Goal: Task Accomplishment & Management: Complete application form

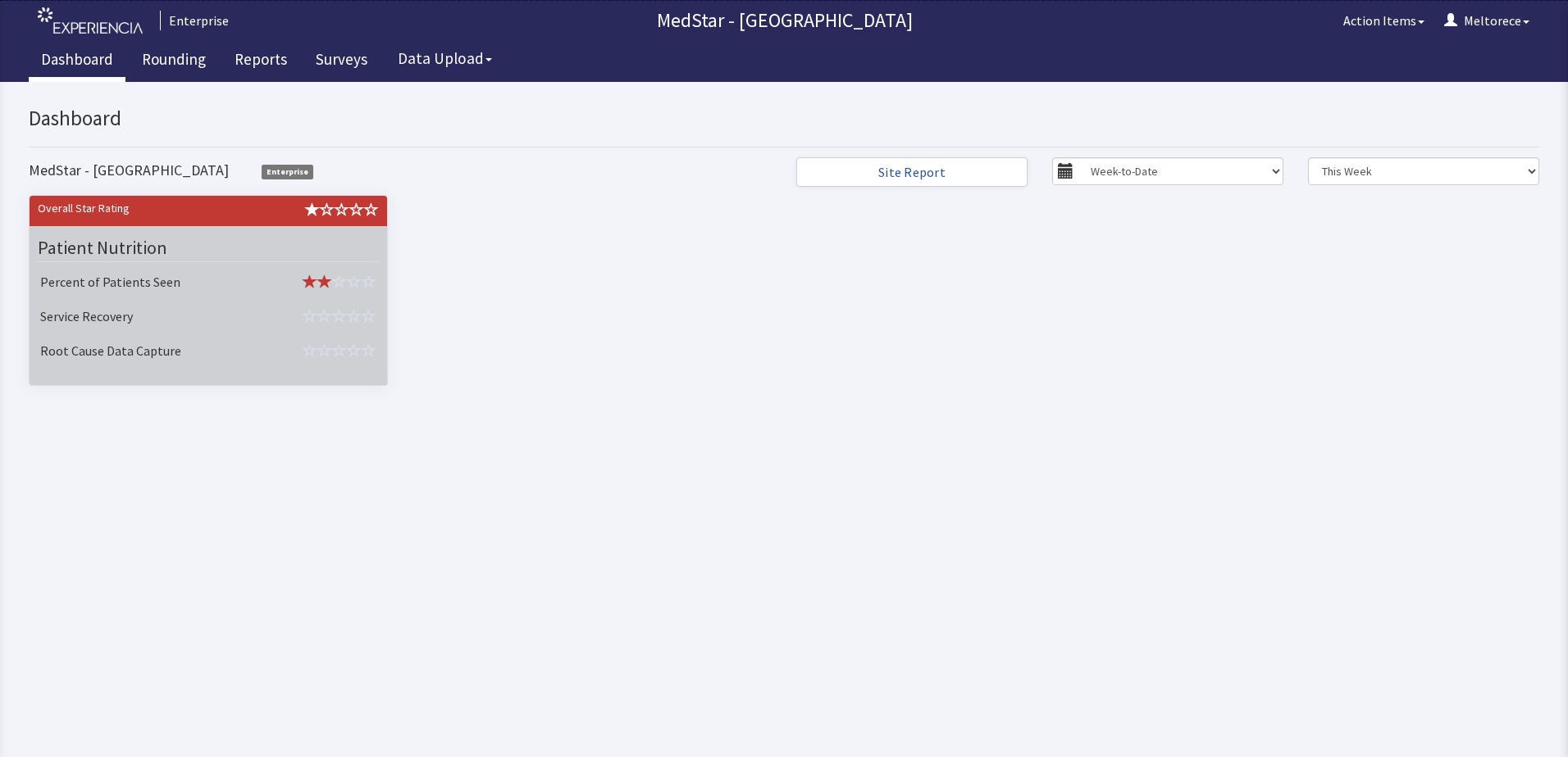
click at [195, 309] on td "Service Recovery" at bounding box center [145, 317] width 223 height 34
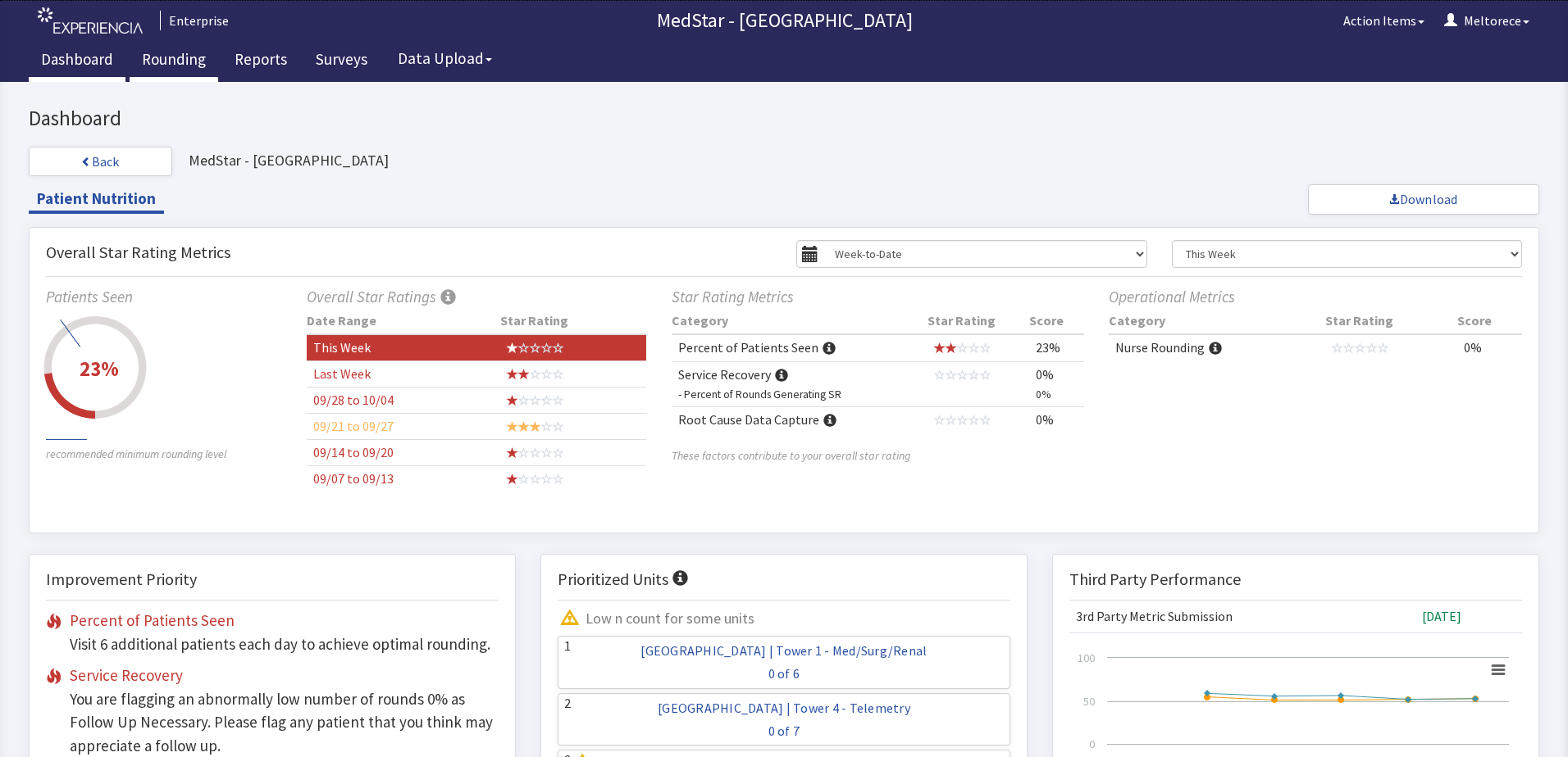
click at [180, 54] on link "Rounding" at bounding box center [174, 62] width 88 height 41
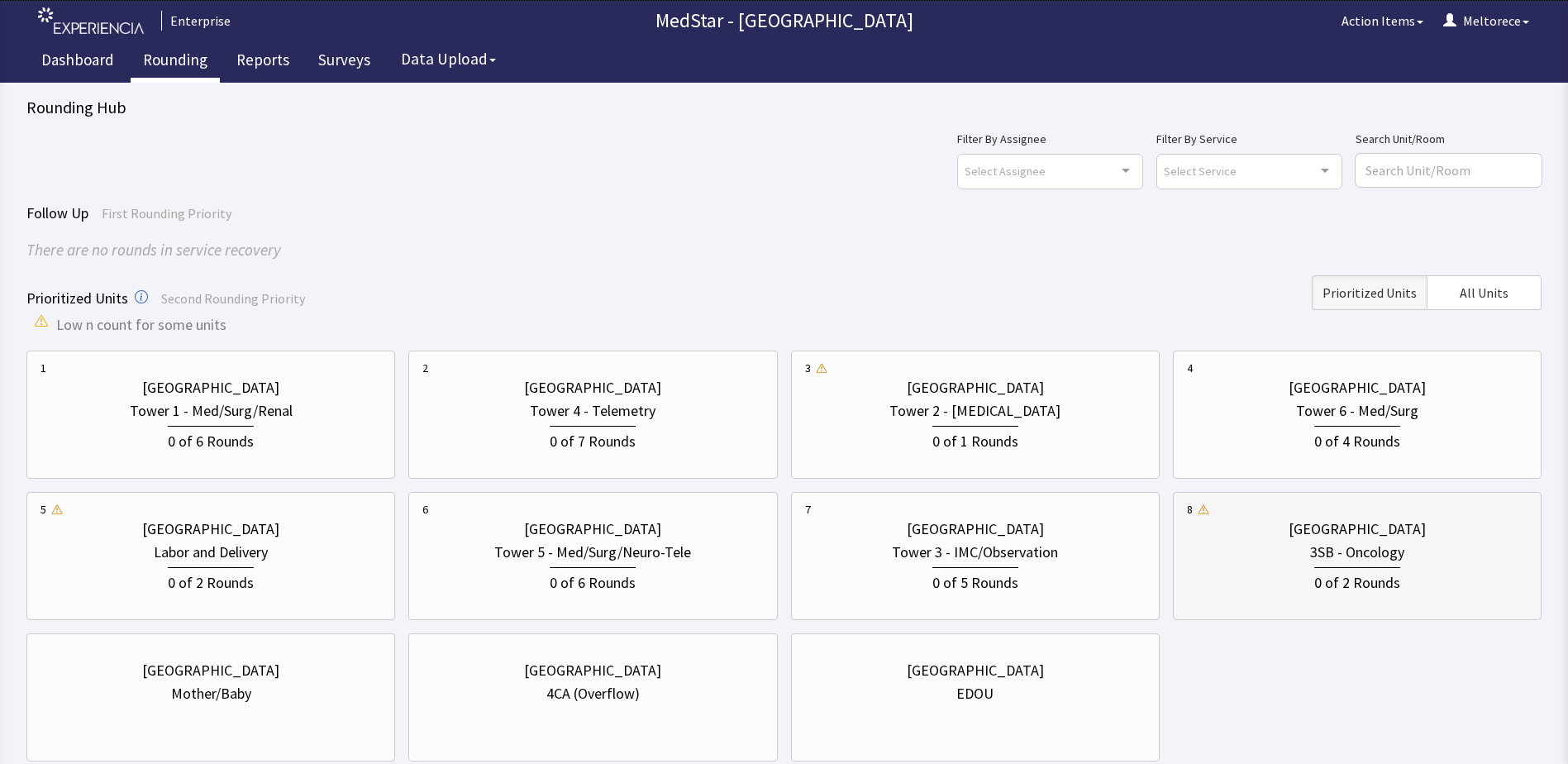
click at [1409, 564] on div "0 of 2 Rounds" at bounding box center [1356, 579] width 341 height 31
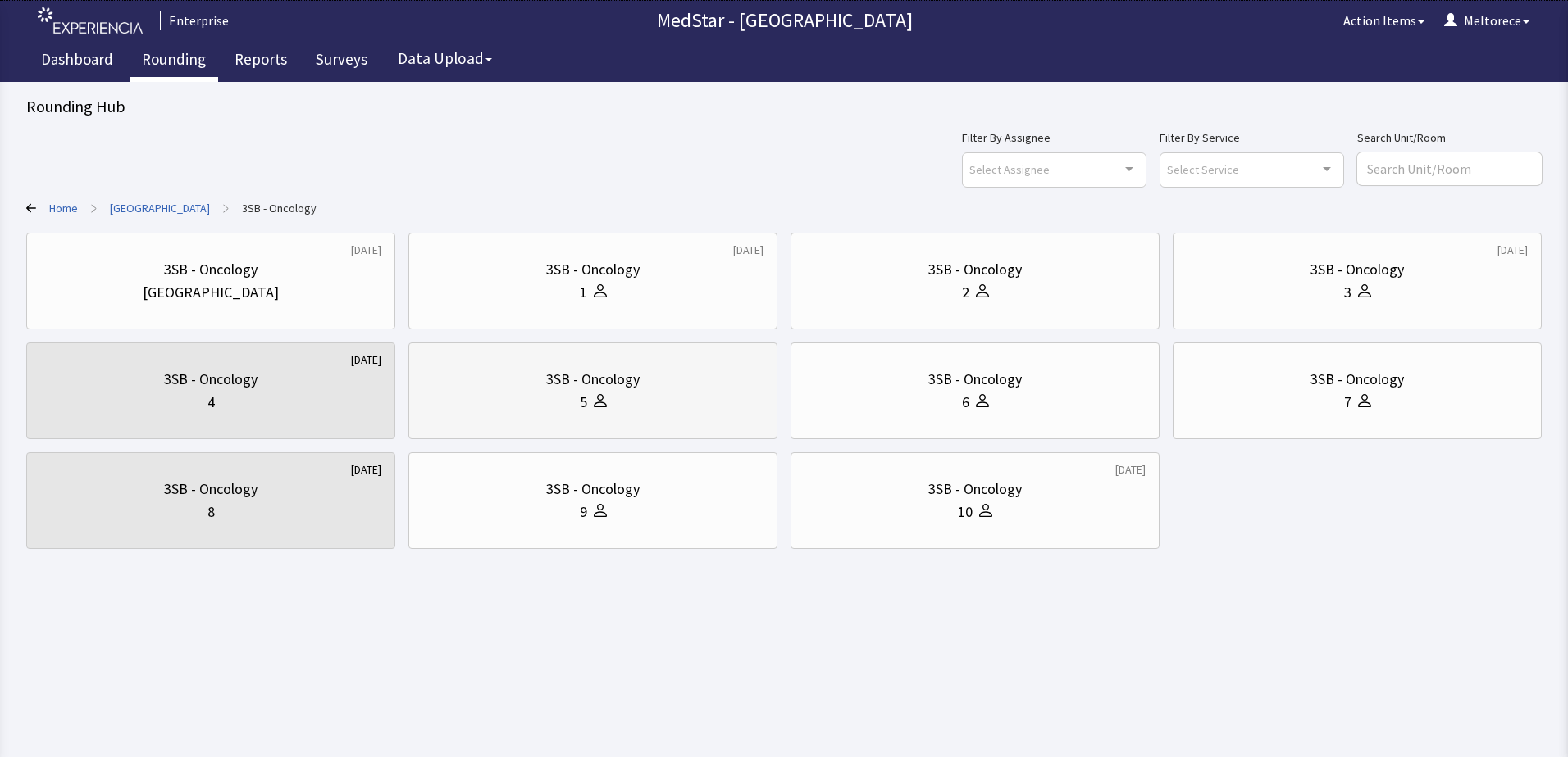
click at [628, 412] on div "5" at bounding box center [593, 402] width 341 height 23
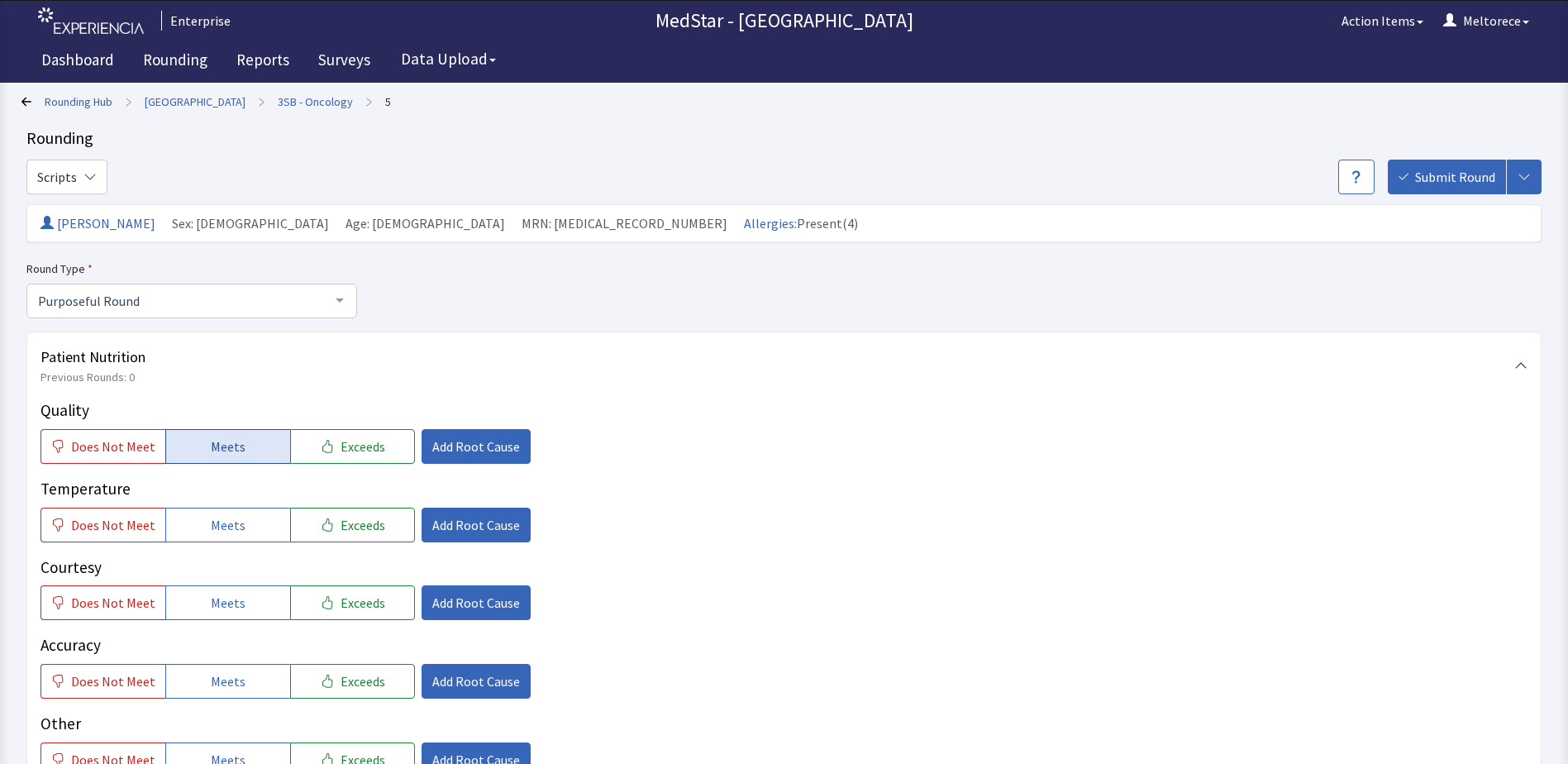
click at [229, 447] on span "Meets" at bounding box center [227, 446] width 34 height 19
click at [224, 537] on button "Meets" at bounding box center [227, 524] width 125 height 34
click at [228, 606] on span "Meets" at bounding box center [227, 602] width 34 height 19
click at [255, 670] on button "Meets" at bounding box center [227, 680] width 125 height 34
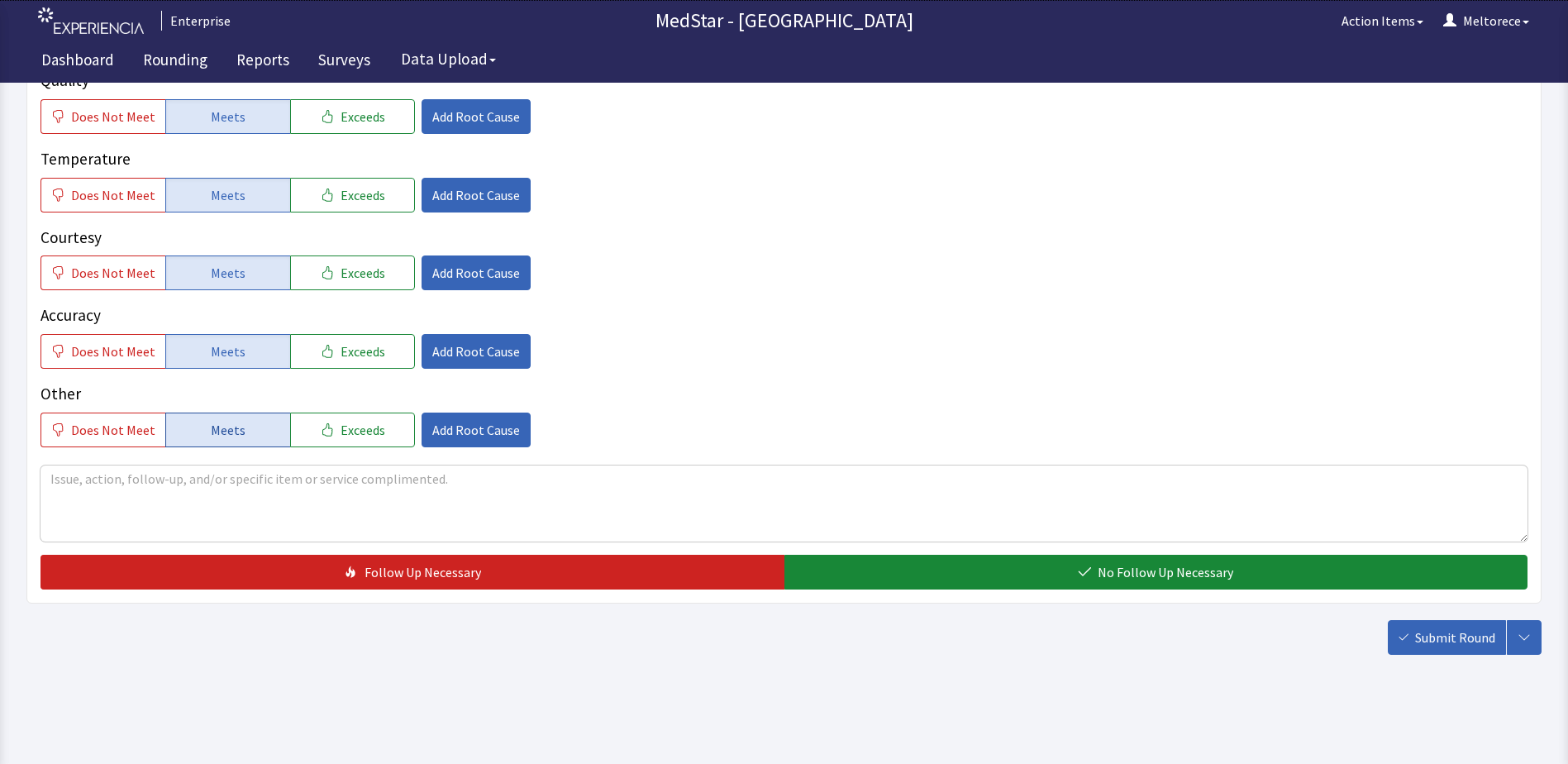
click at [238, 426] on span "Meets" at bounding box center [227, 430] width 34 height 19
click at [229, 502] on textarea at bounding box center [784, 504] width 1487 height 76
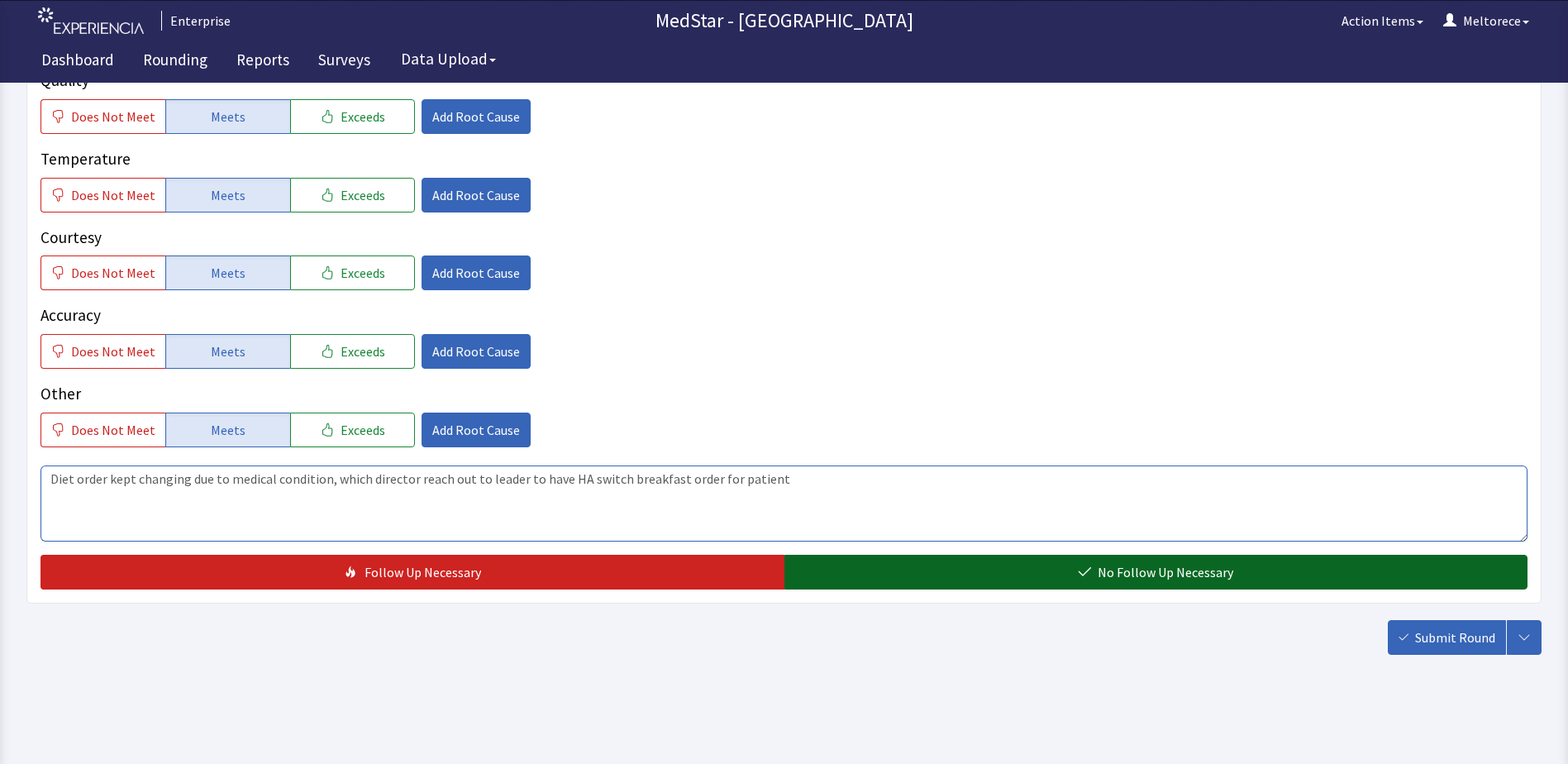
type textarea "Diet order kept changing due to medical condition, which director reach out to …"
click at [1168, 567] on span "No Follow Up Necessary" at bounding box center [1165, 572] width 135 height 19
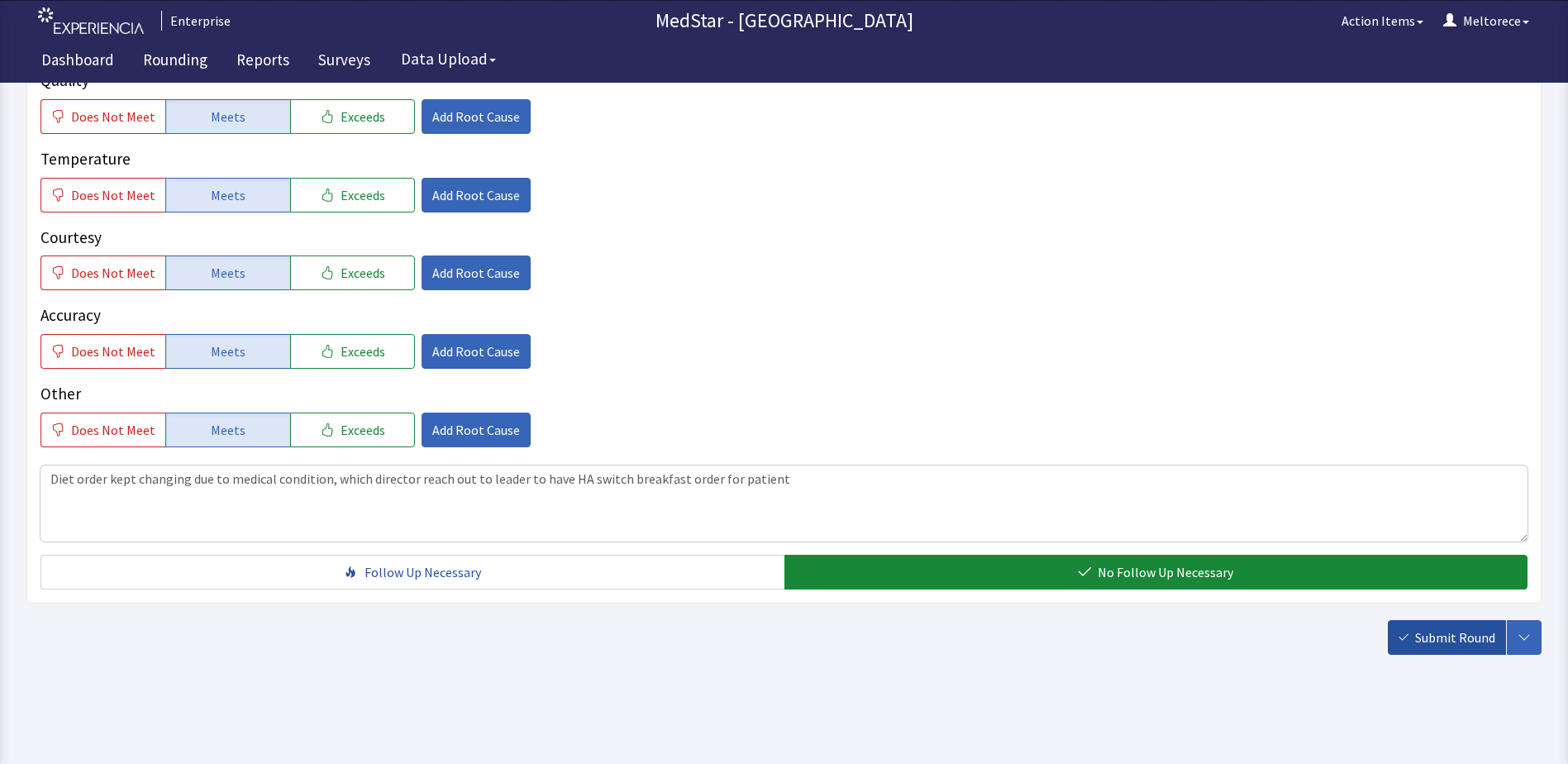
click at [1468, 633] on span "Submit Round" at bounding box center [1455, 637] width 80 height 19
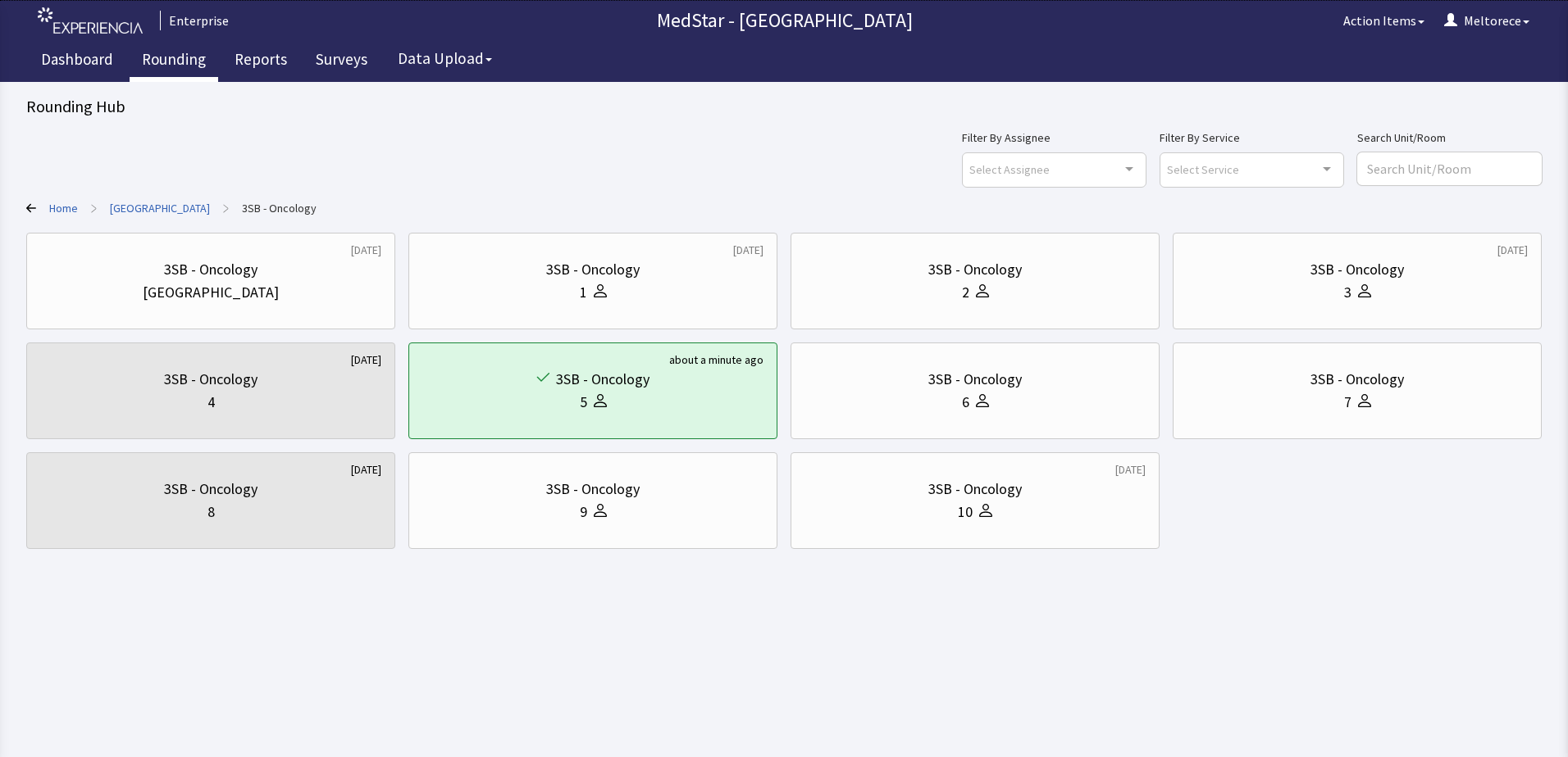
click at [180, 57] on link "Rounding" at bounding box center [174, 62] width 88 height 41
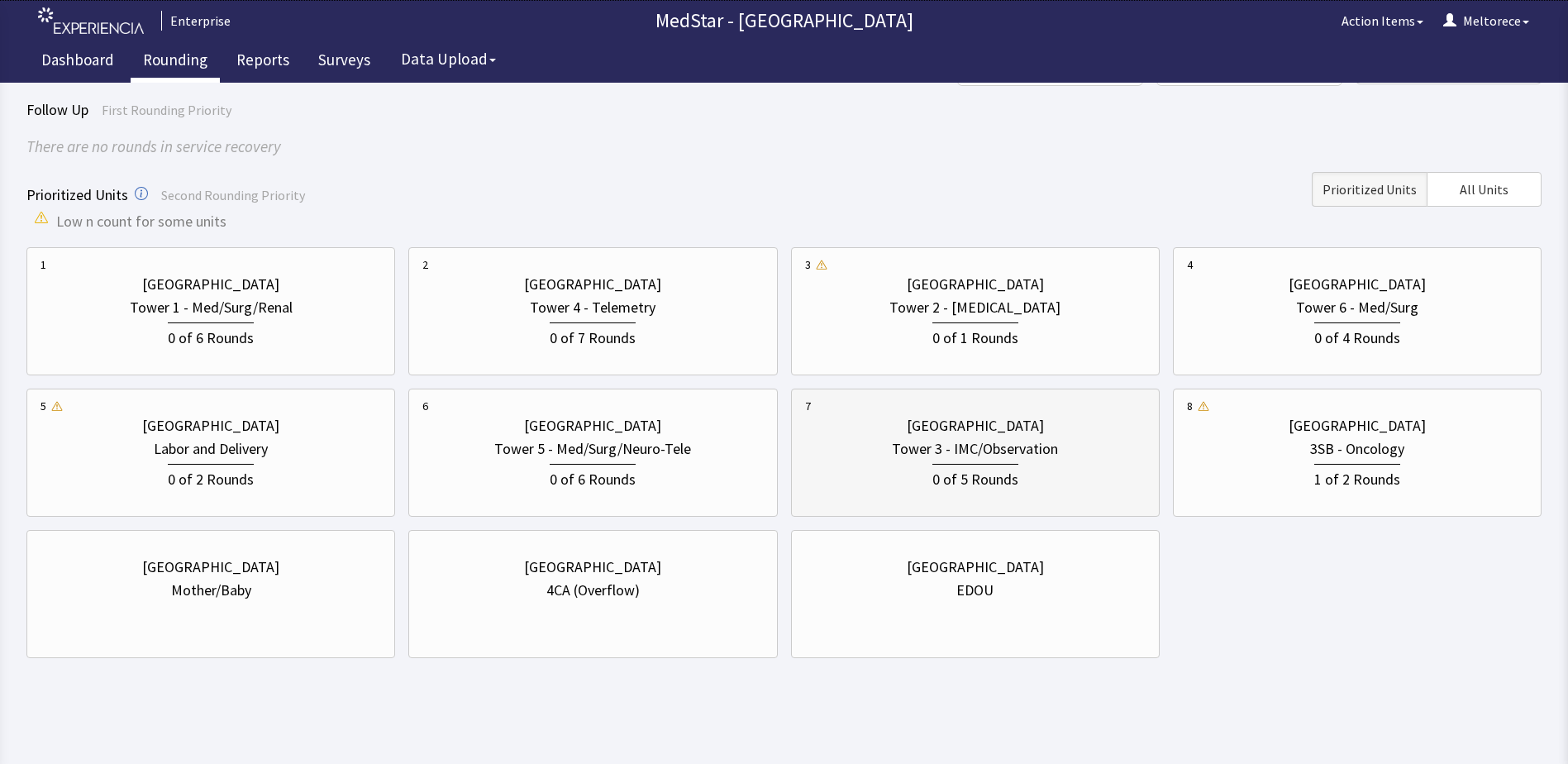
scroll to position [107, 0]
click at [1035, 322] on div "0 of 1 Rounds" at bounding box center [975, 330] width 341 height 31
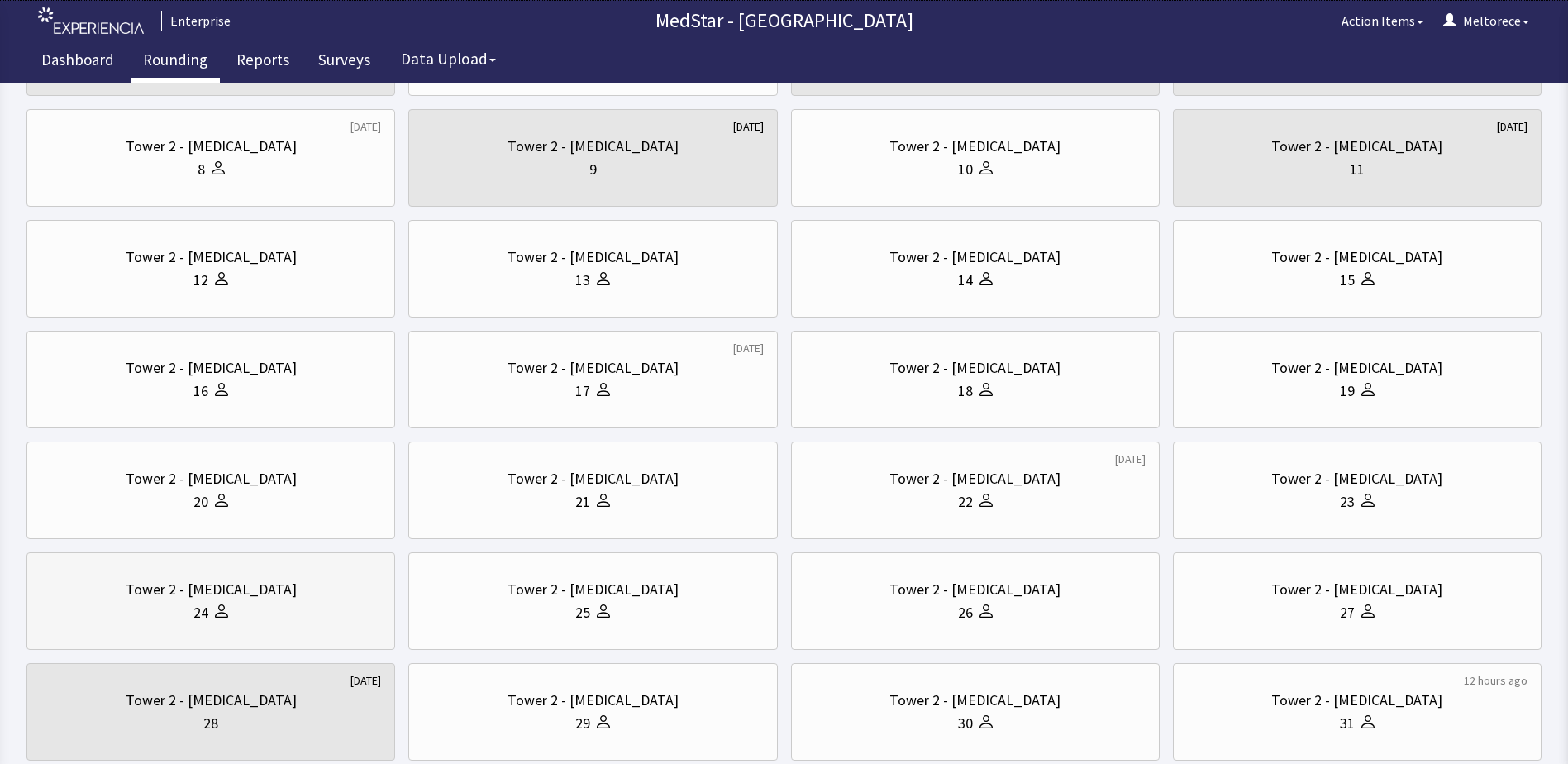
scroll to position [0, 0]
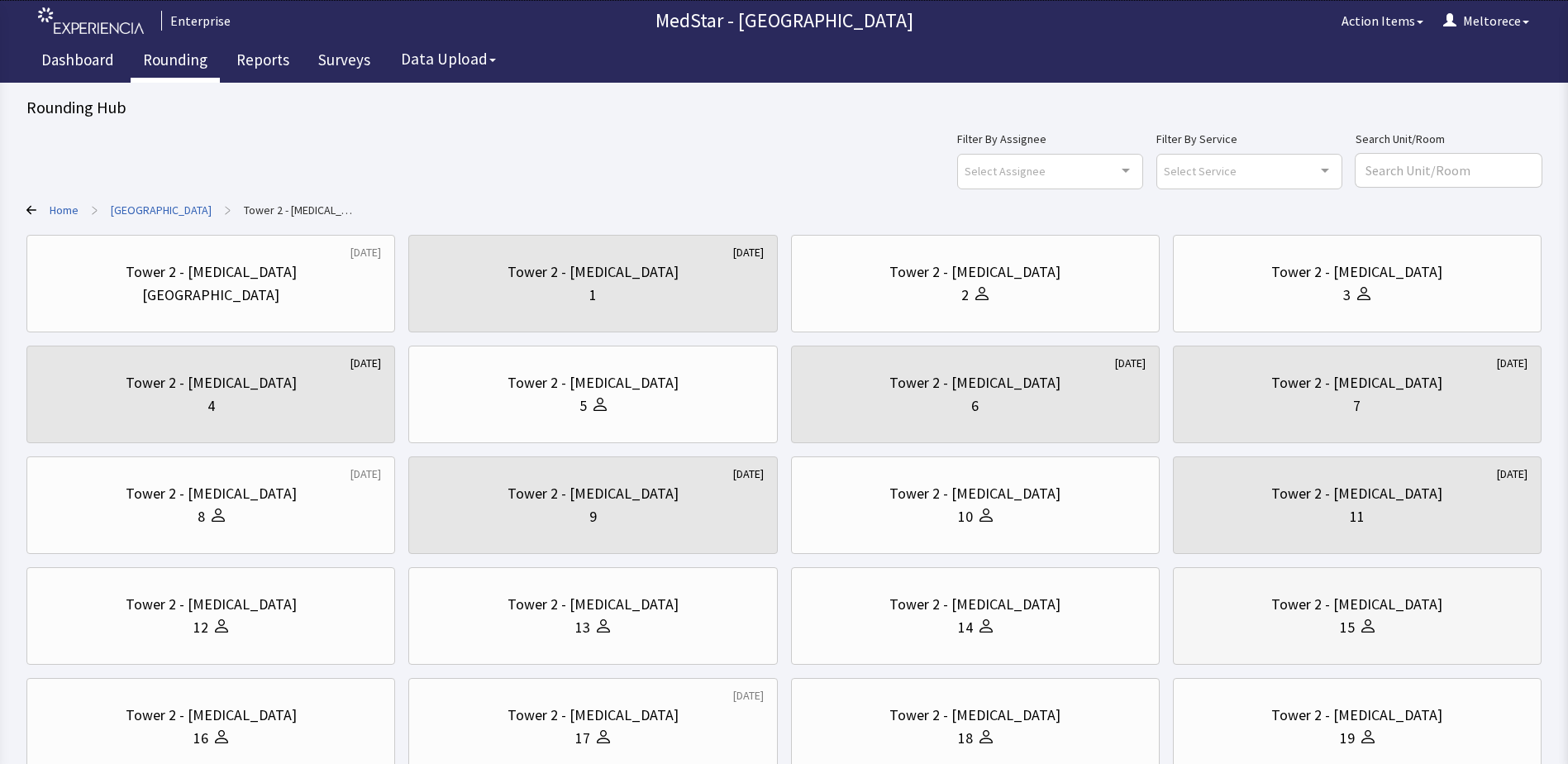
click at [1422, 629] on div "15" at bounding box center [1356, 628] width 341 height 23
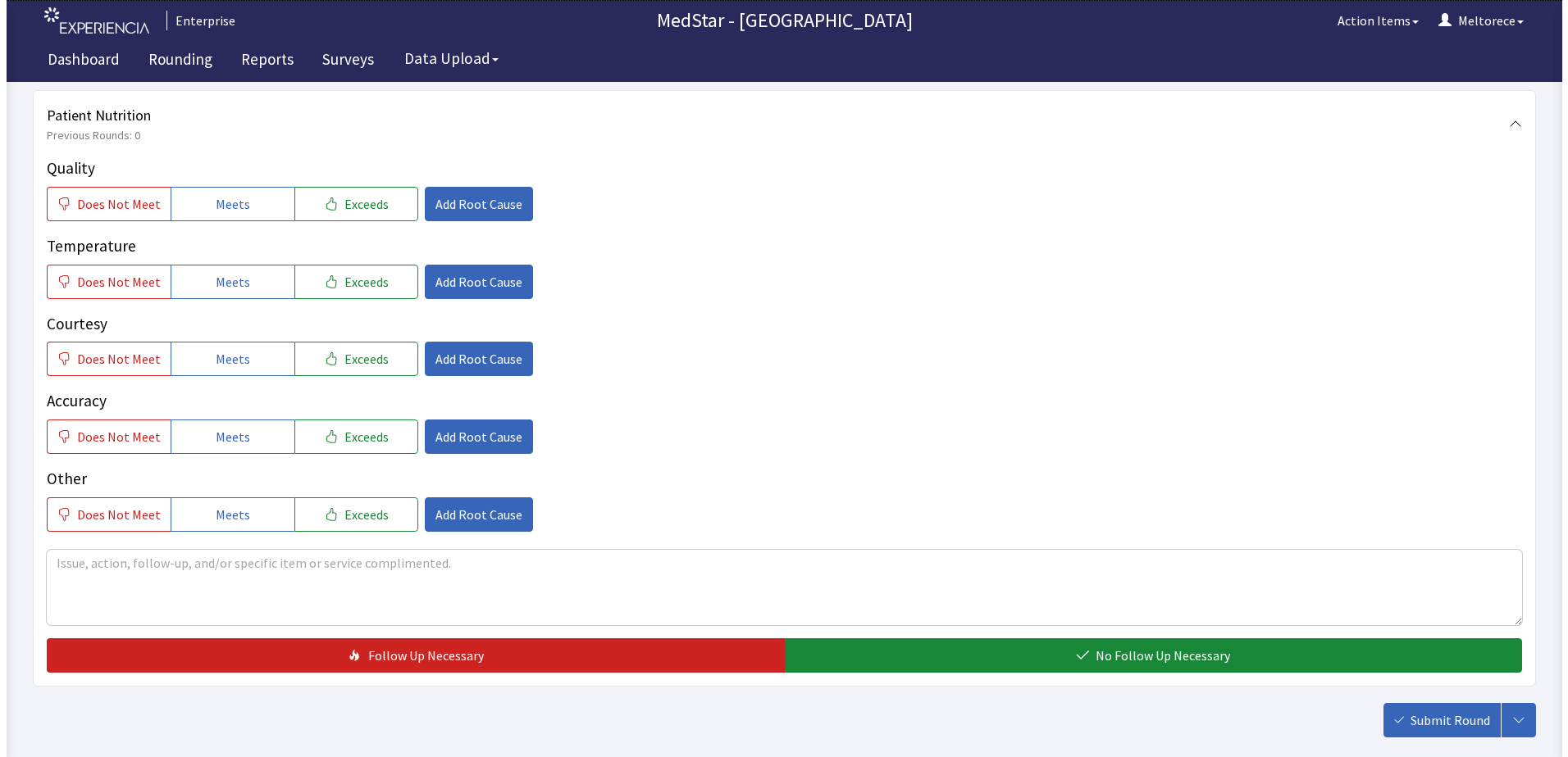
scroll to position [246, 0]
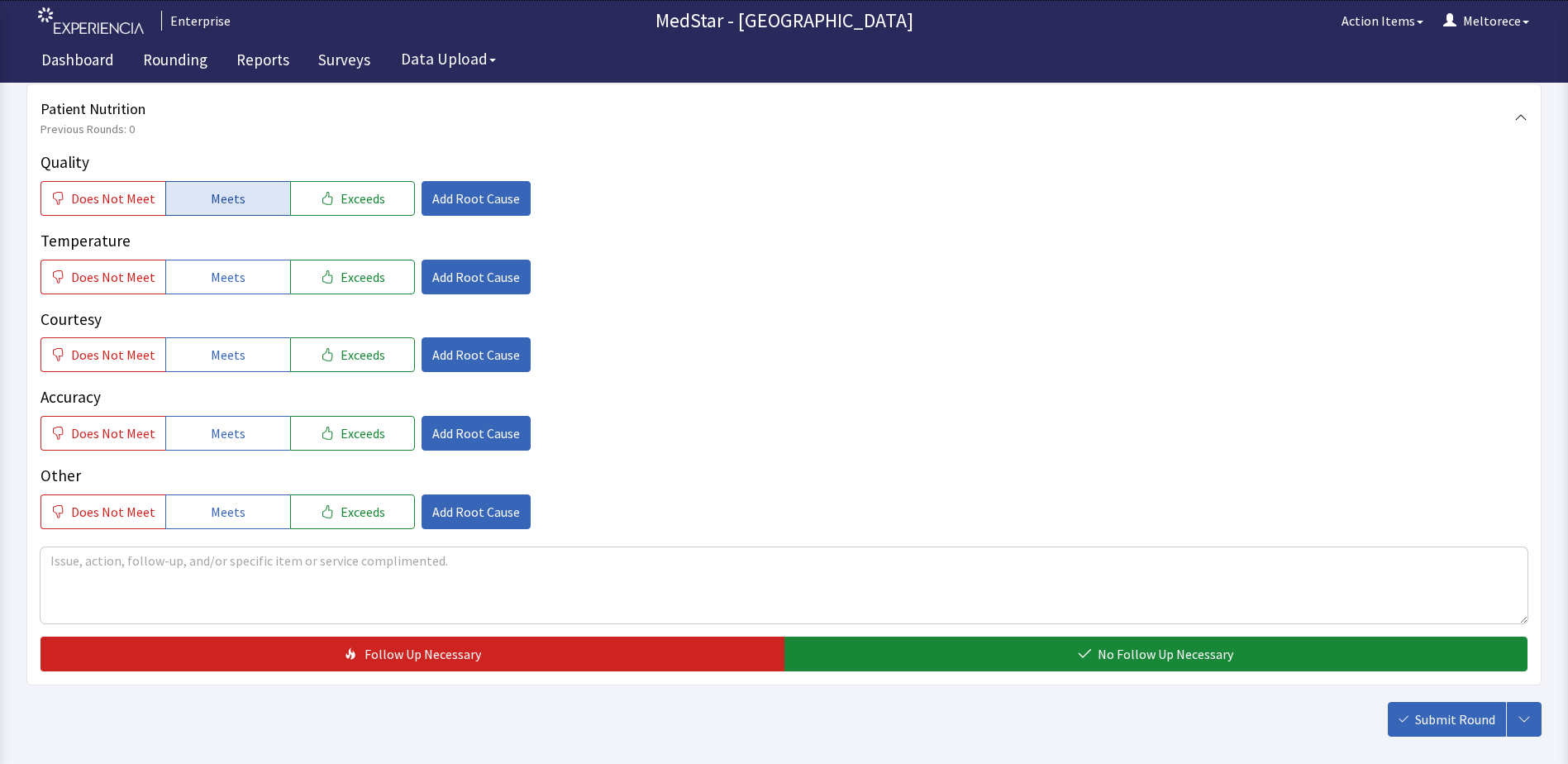
click at [232, 192] on span "Meets" at bounding box center [227, 198] width 34 height 19
click at [380, 357] on button "Exceeds" at bounding box center [353, 355] width 125 height 34
click at [353, 276] on span "Exceeds" at bounding box center [363, 277] width 45 height 19
click at [240, 436] on button "Meets" at bounding box center [227, 433] width 125 height 34
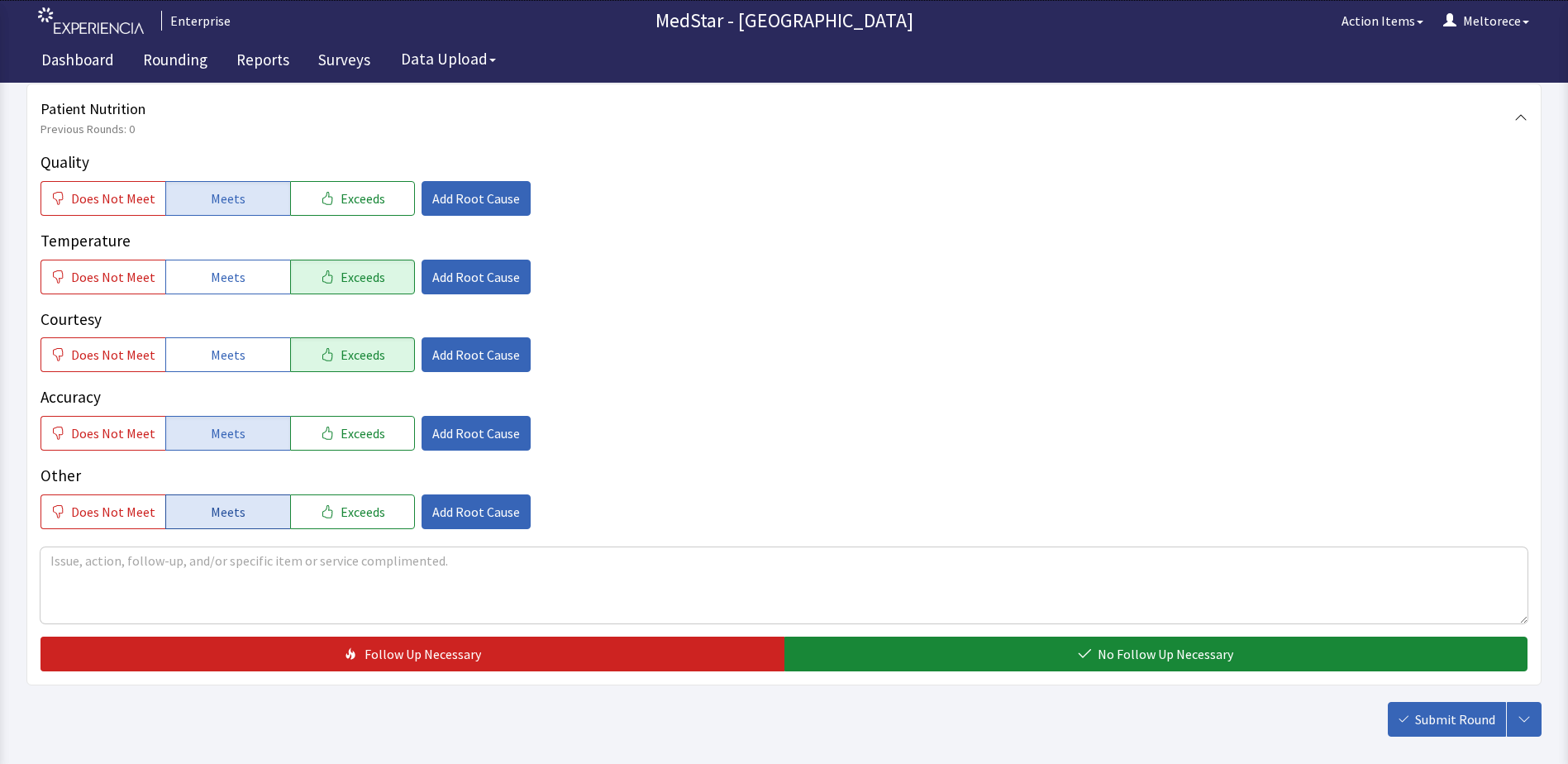
drag, startPoint x: 238, startPoint y: 518, endPoint x: 262, endPoint y: 516, distance: 24.1
click at [238, 516] on button "Meets" at bounding box center [227, 511] width 125 height 34
click at [470, 353] on span "Add Root Cause" at bounding box center [476, 355] width 87 height 19
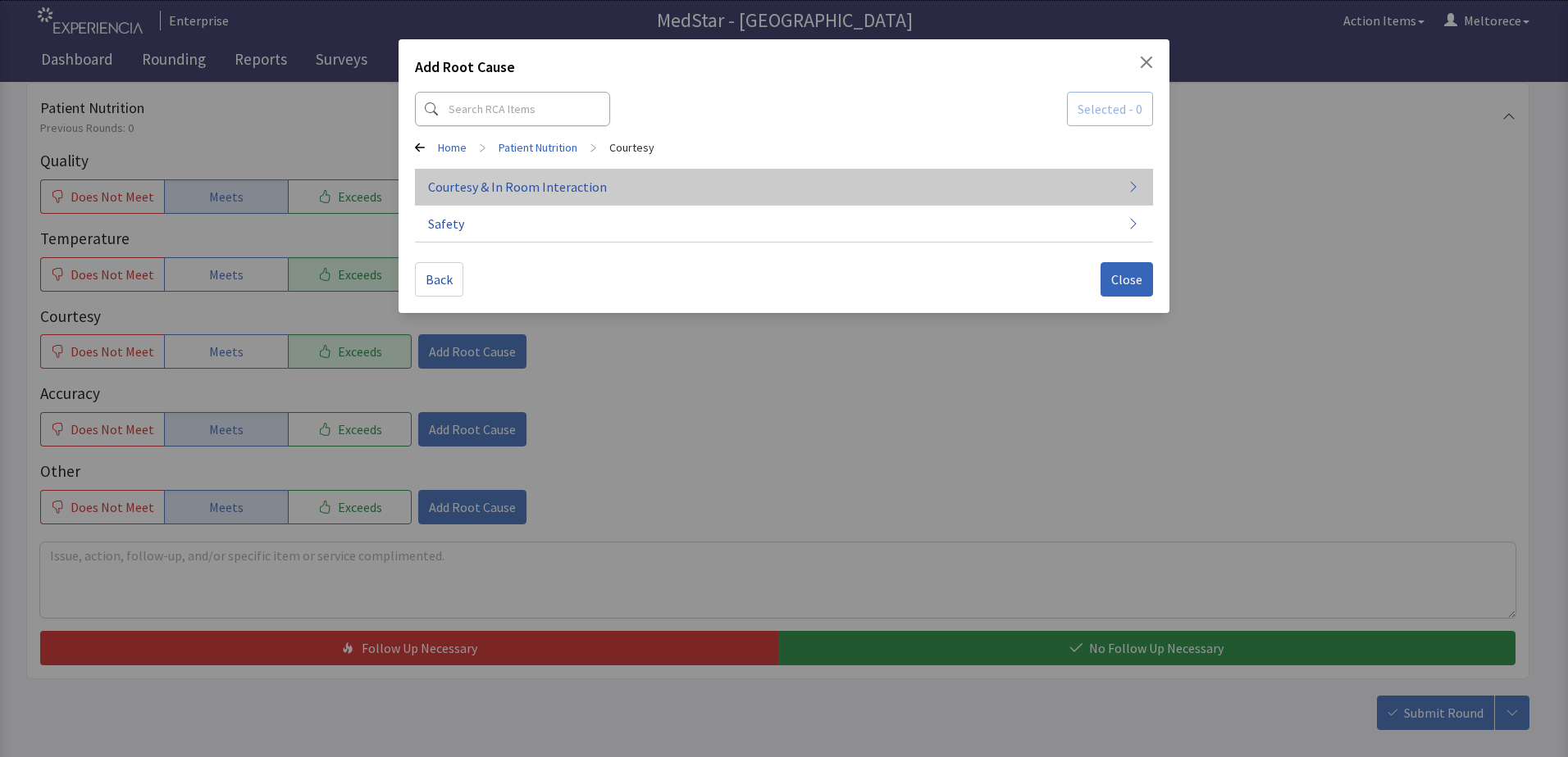
click at [546, 177] on button "Courtesy & In Room Interaction" at bounding box center [784, 188] width 738 height 37
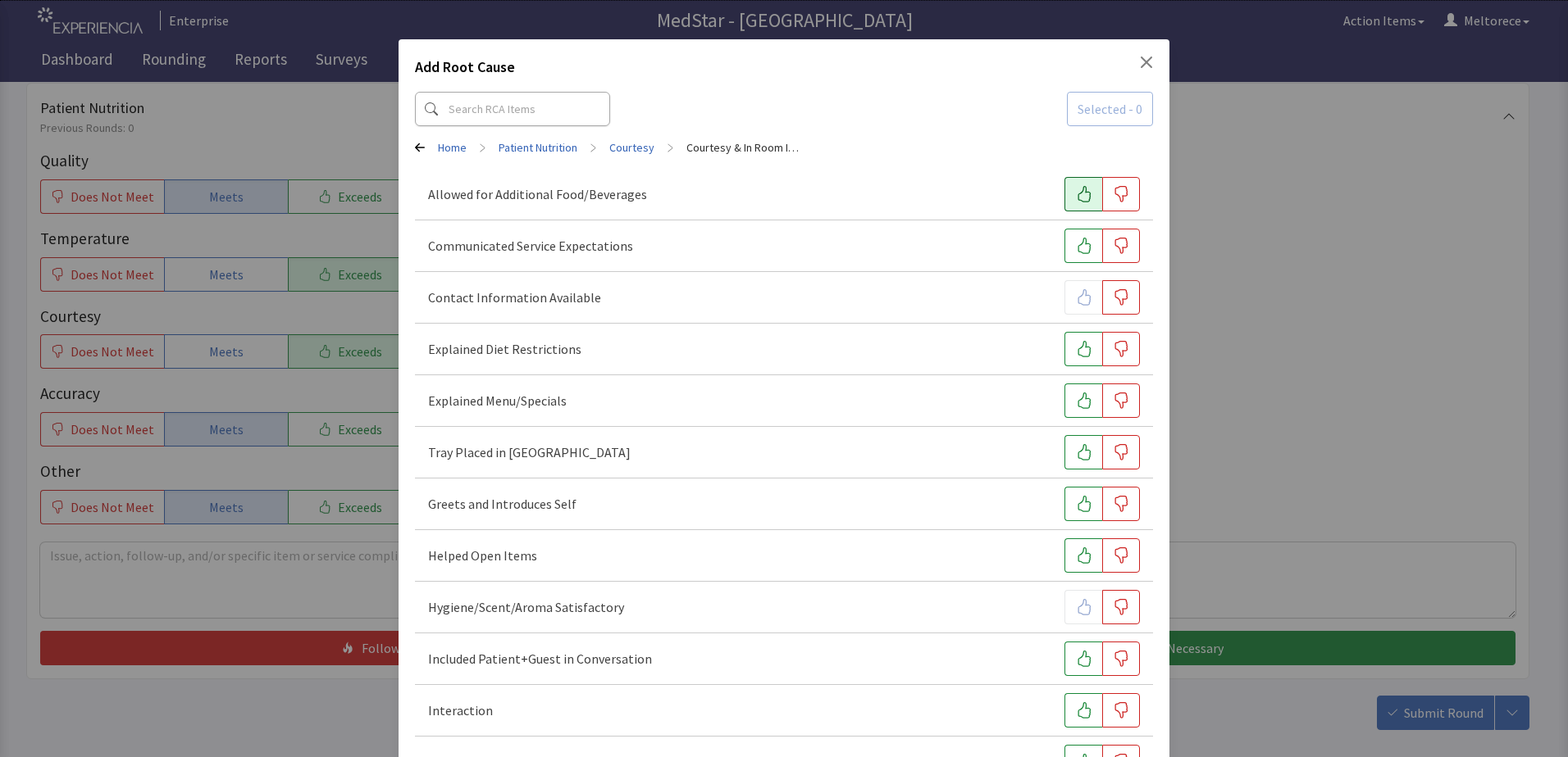
click at [1076, 191] on icon "button" at bounding box center [1084, 194] width 17 height 17
click at [1076, 447] on icon "button" at bounding box center [1084, 453] width 17 height 17
click at [1076, 502] on icon "button" at bounding box center [1084, 504] width 17 height 17
click at [1076, 556] on icon "button" at bounding box center [1084, 556] width 17 height 17
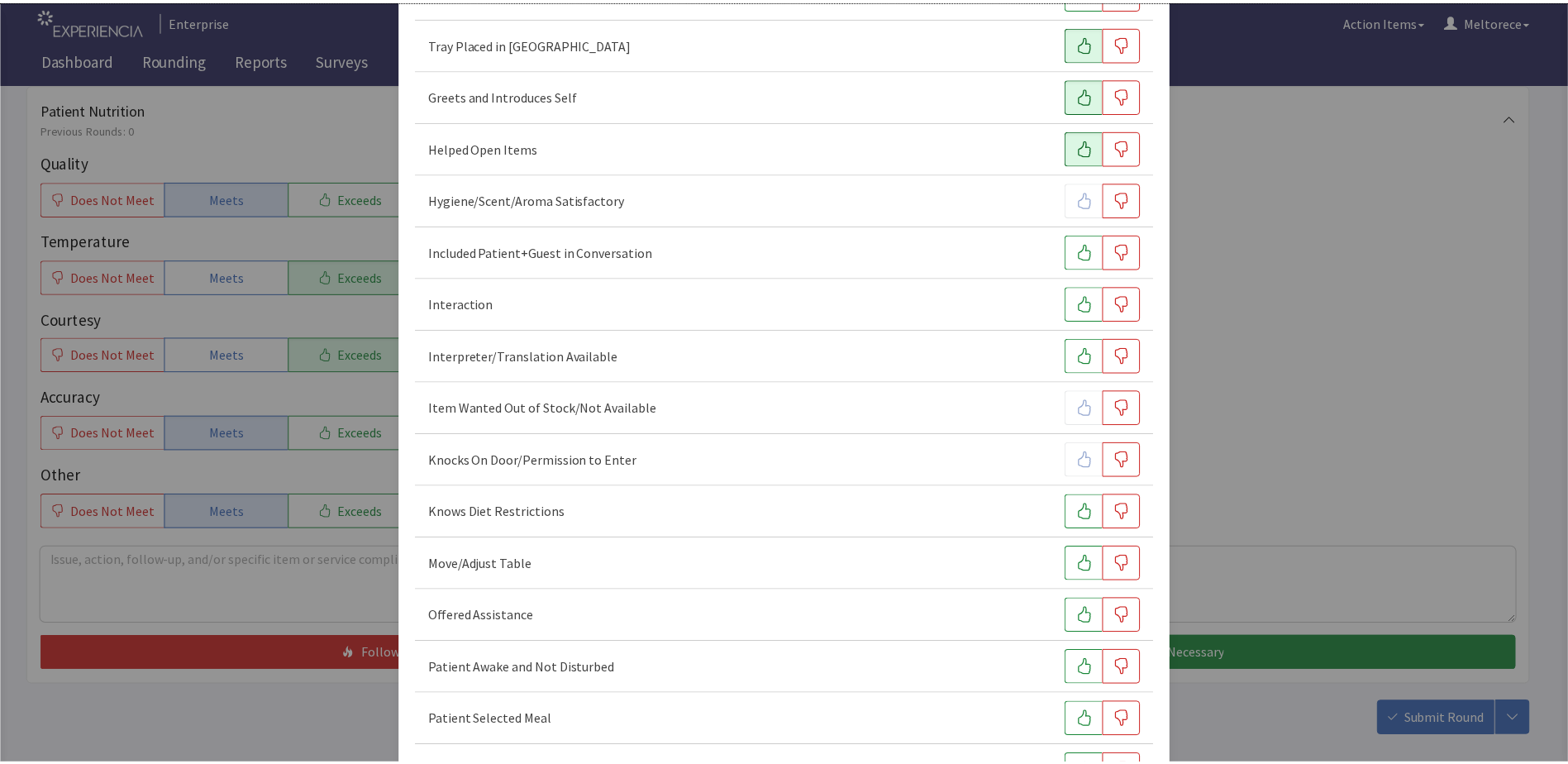
scroll to position [1002, 0]
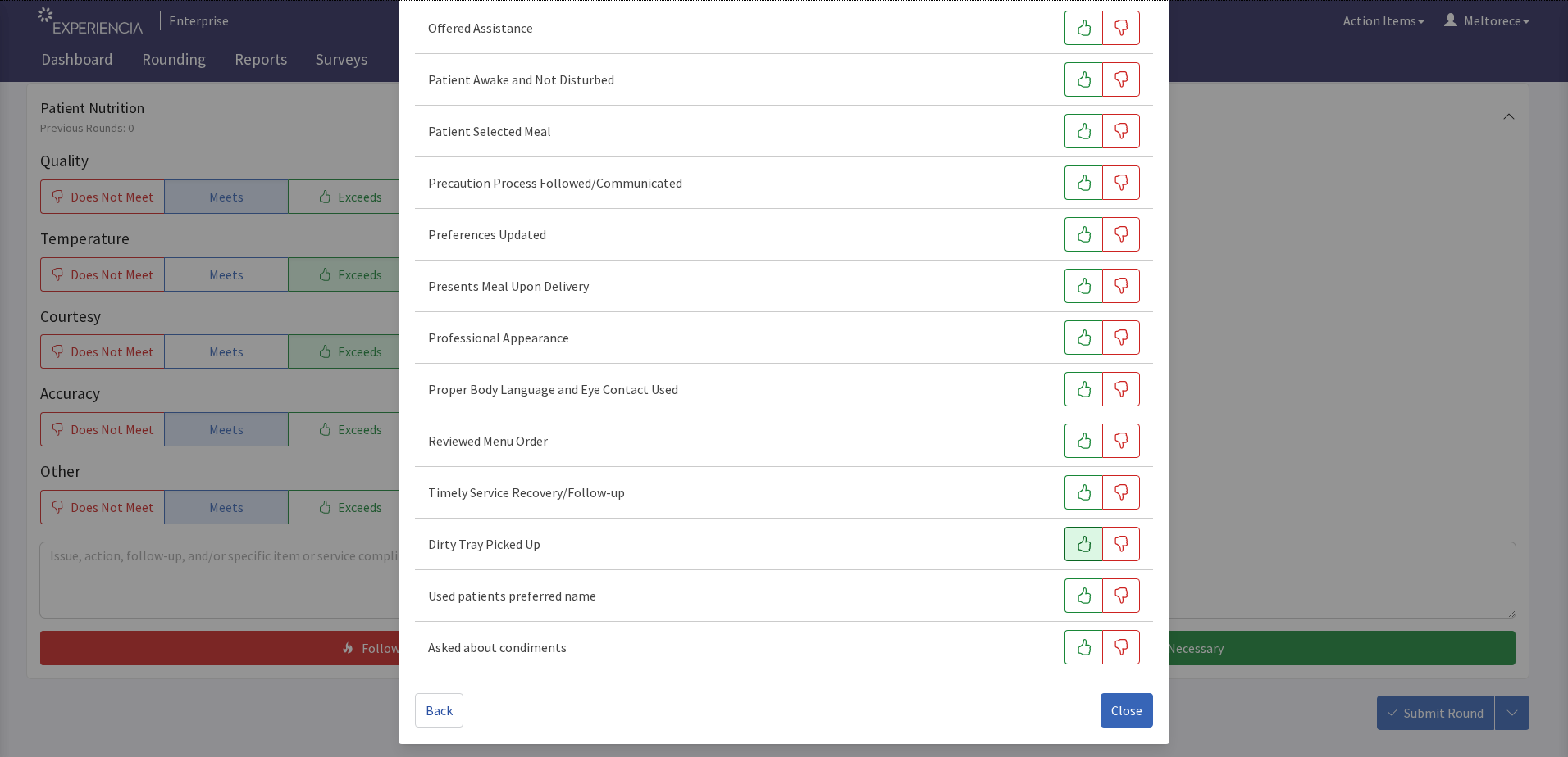
click at [1080, 545] on icon "button" at bounding box center [1084, 545] width 13 height 17
click at [1078, 435] on icon "button" at bounding box center [1084, 441] width 17 height 17
click at [1124, 713] on span "Close" at bounding box center [1126, 710] width 31 height 19
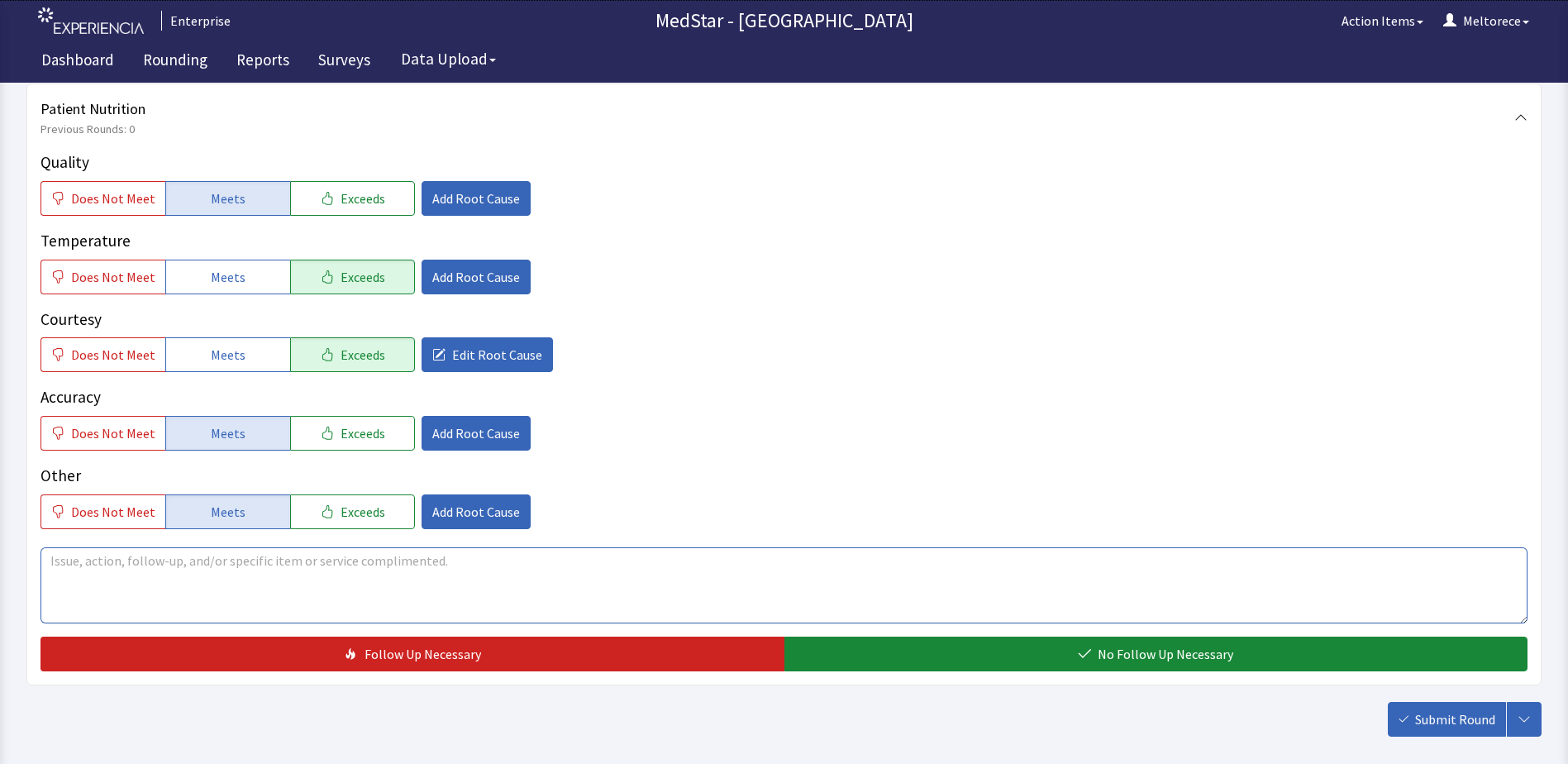
click at [340, 565] on textarea at bounding box center [784, 586] width 1487 height 76
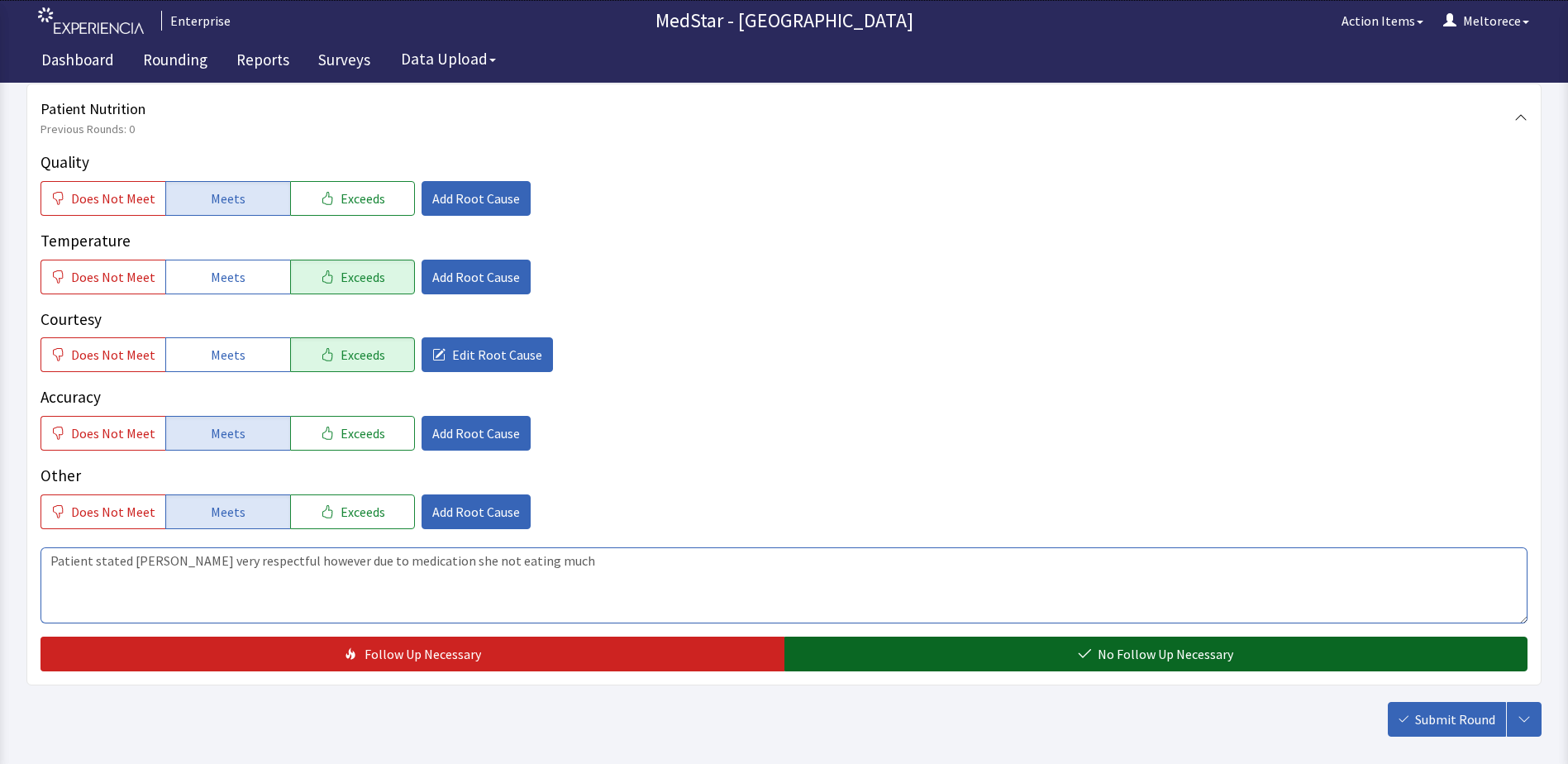
type textarea "Patient stated Martez HA very respectful however due to medication she not eati…"
click at [1141, 645] on span "No Follow Up Necessary" at bounding box center [1165, 654] width 135 height 19
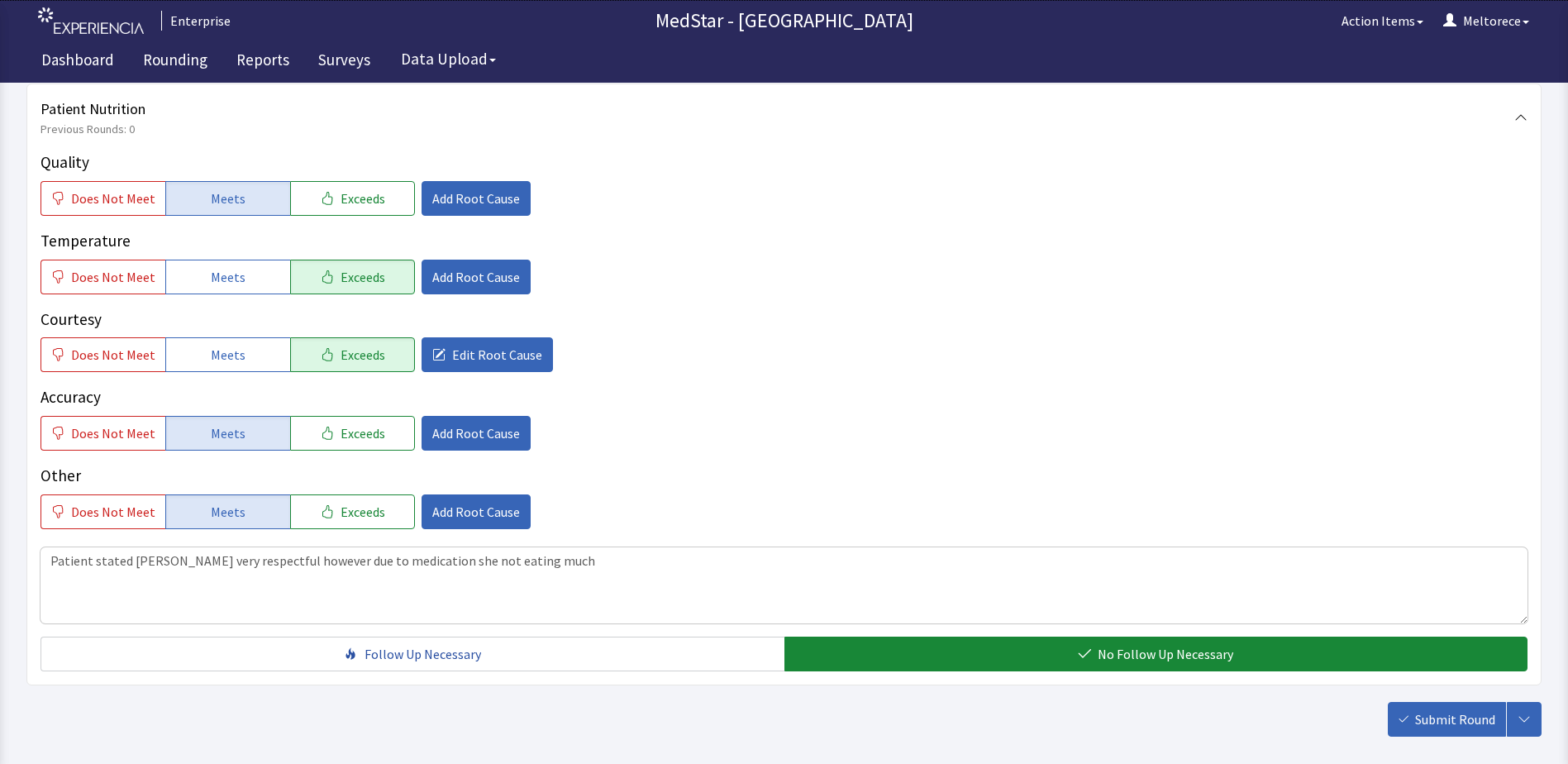
click at [1479, 719] on span "Submit Round" at bounding box center [1455, 719] width 80 height 19
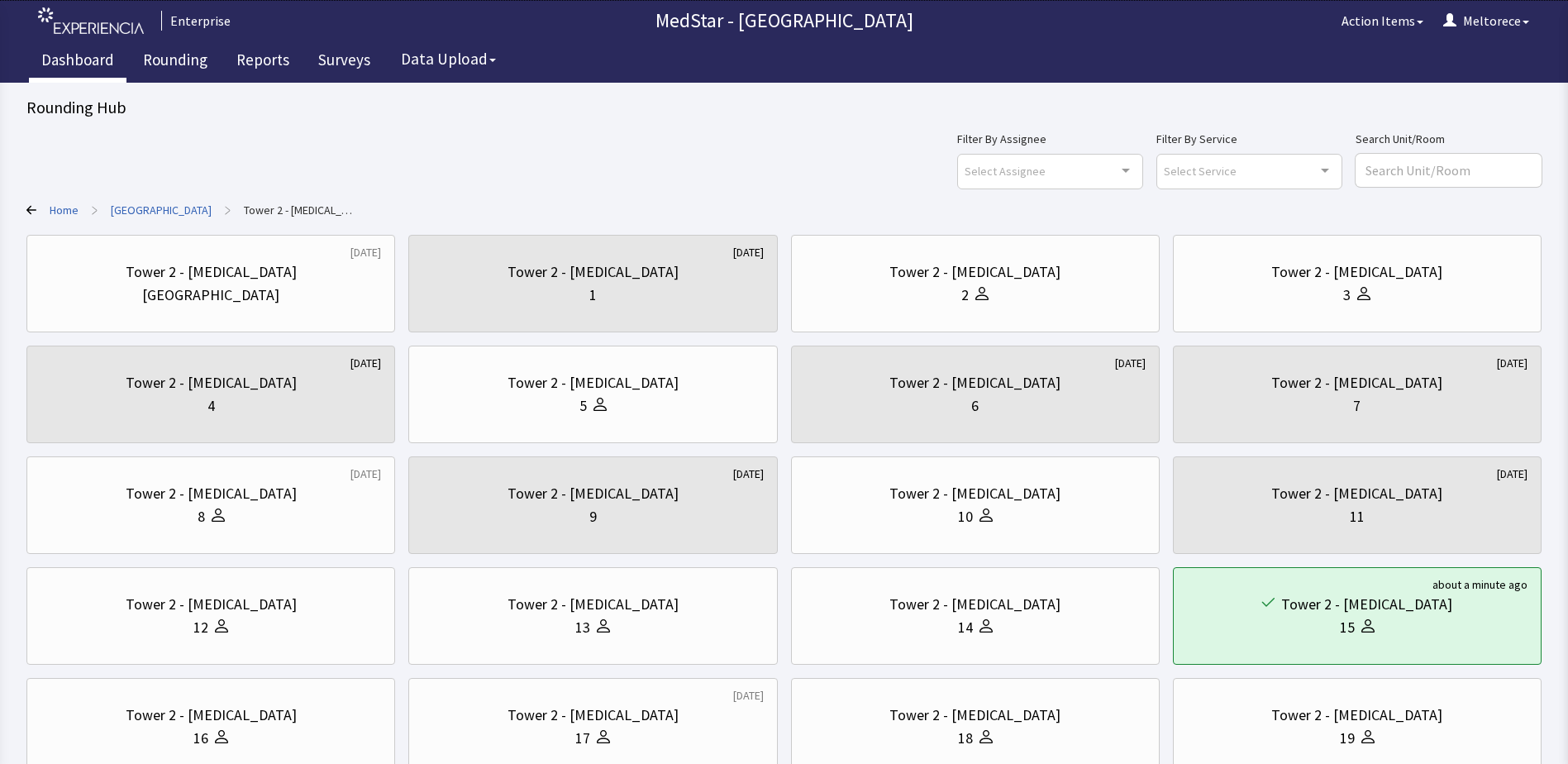
click at [79, 61] on link "Dashboard" at bounding box center [77, 62] width 97 height 42
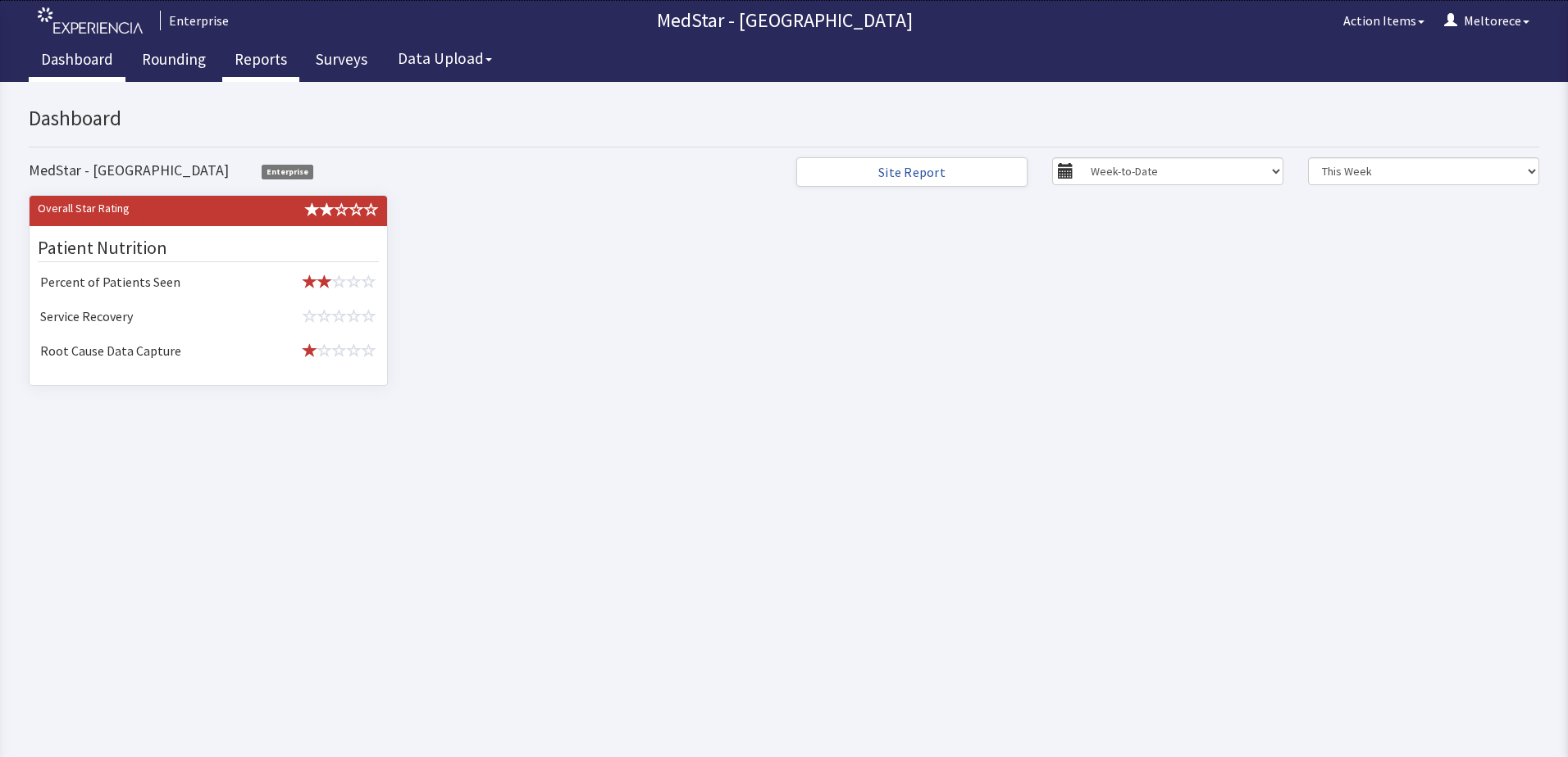
click at [259, 54] on link "Reports" at bounding box center [260, 62] width 77 height 41
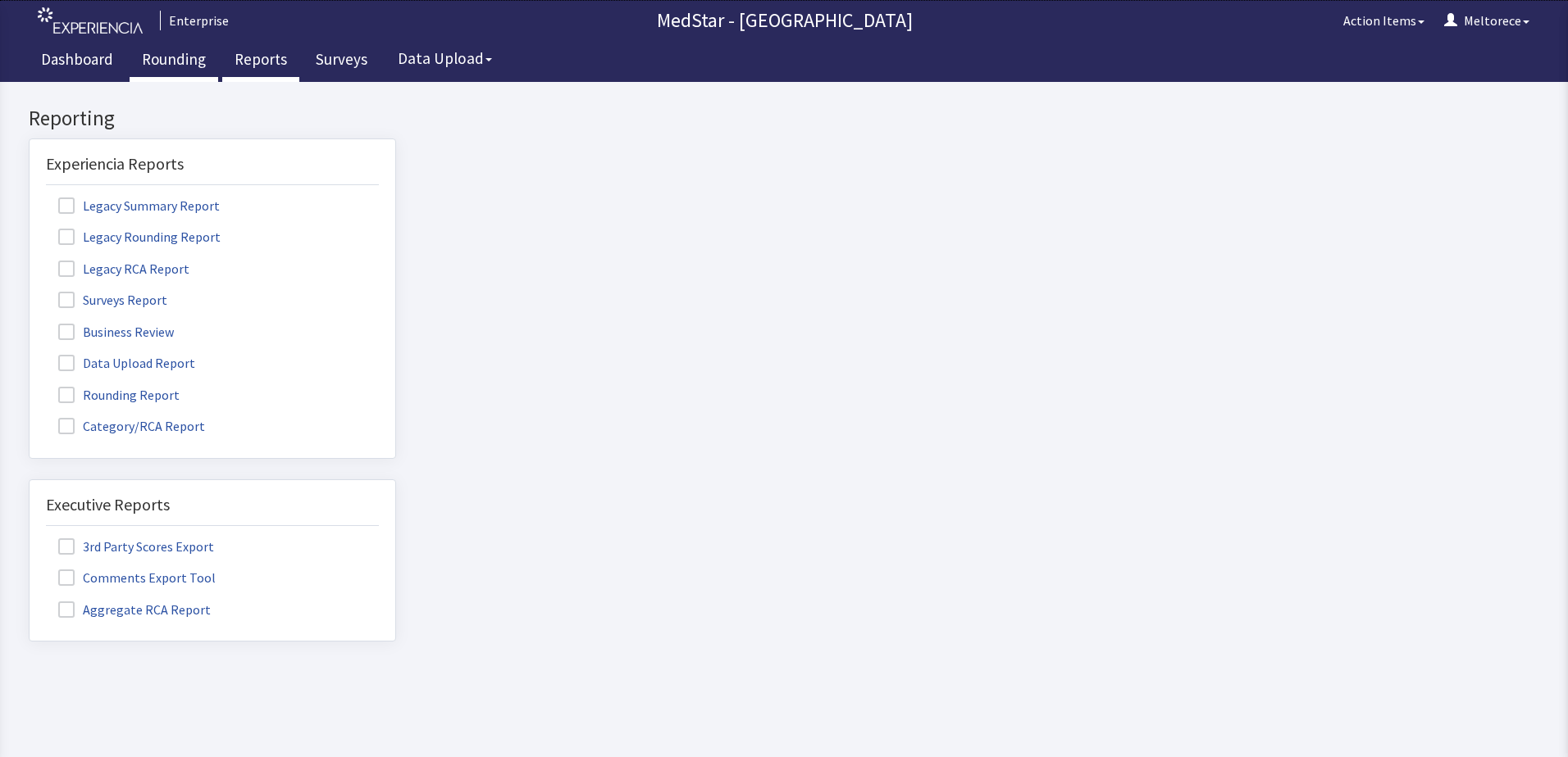
click at [166, 57] on link "Rounding" at bounding box center [174, 62] width 88 height 41
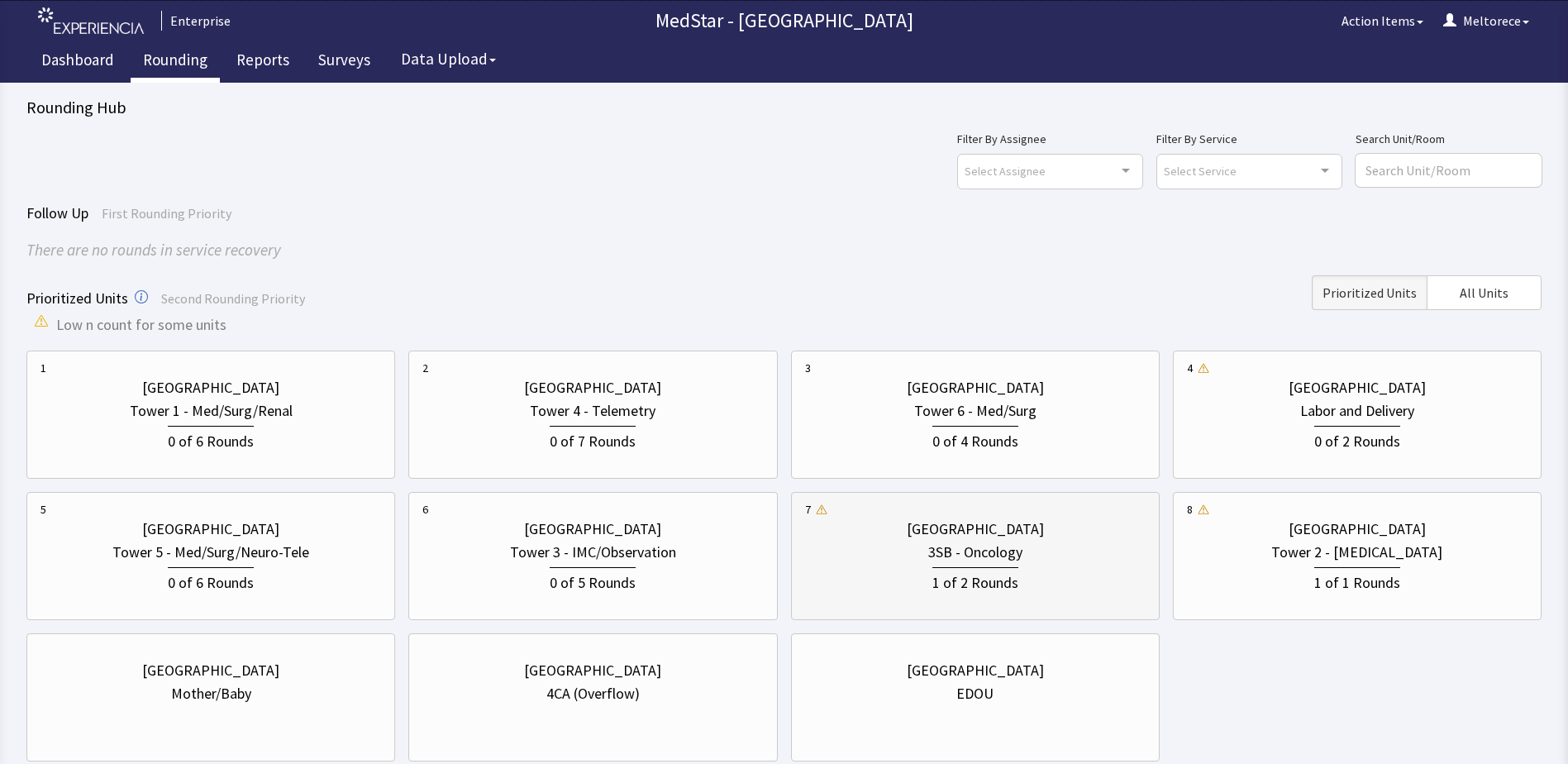
click at [1012, 556] on div "3SB - Oncology" at bounding box center [976, 552] width 95 height 23
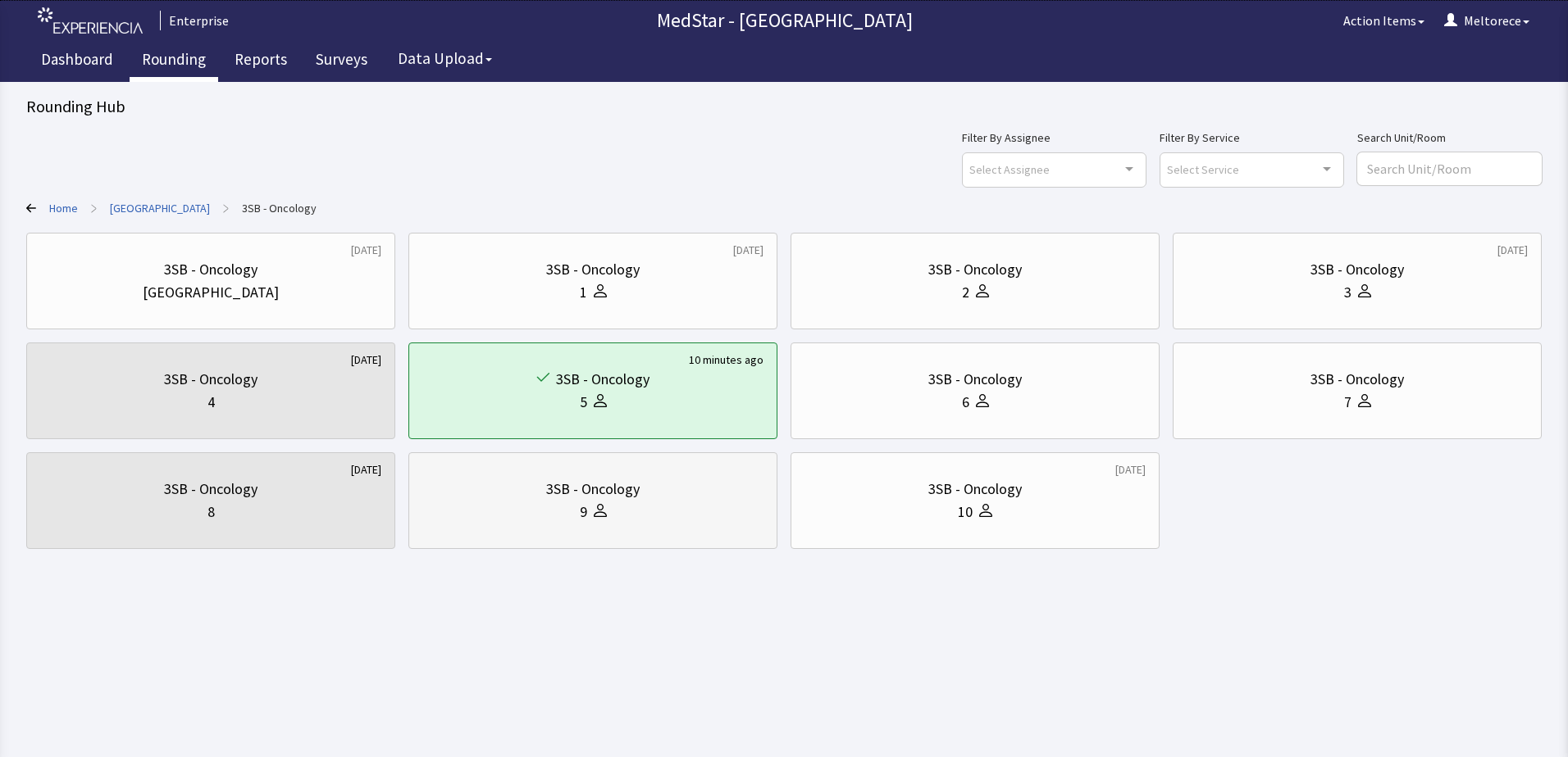
click at [643, 509] on div "9" at bounding box center [593, 511] width 341 height 23
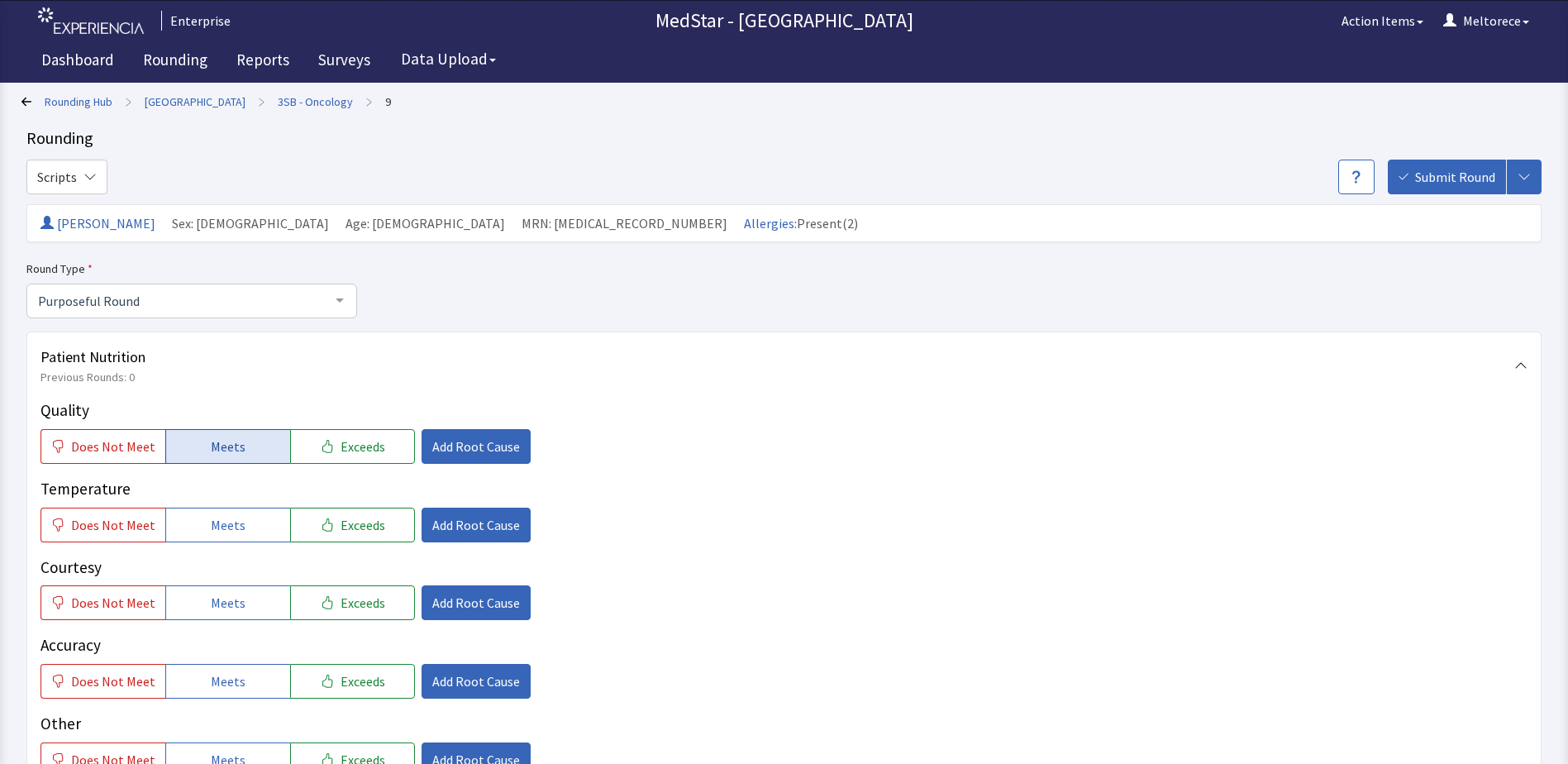
click at [217, 444] on span "Meets" at bounding box center [227, 446] width 34 height 19
click at [225, 532] on span "Meets" at bounding box center [227, 524] width 34 height 19
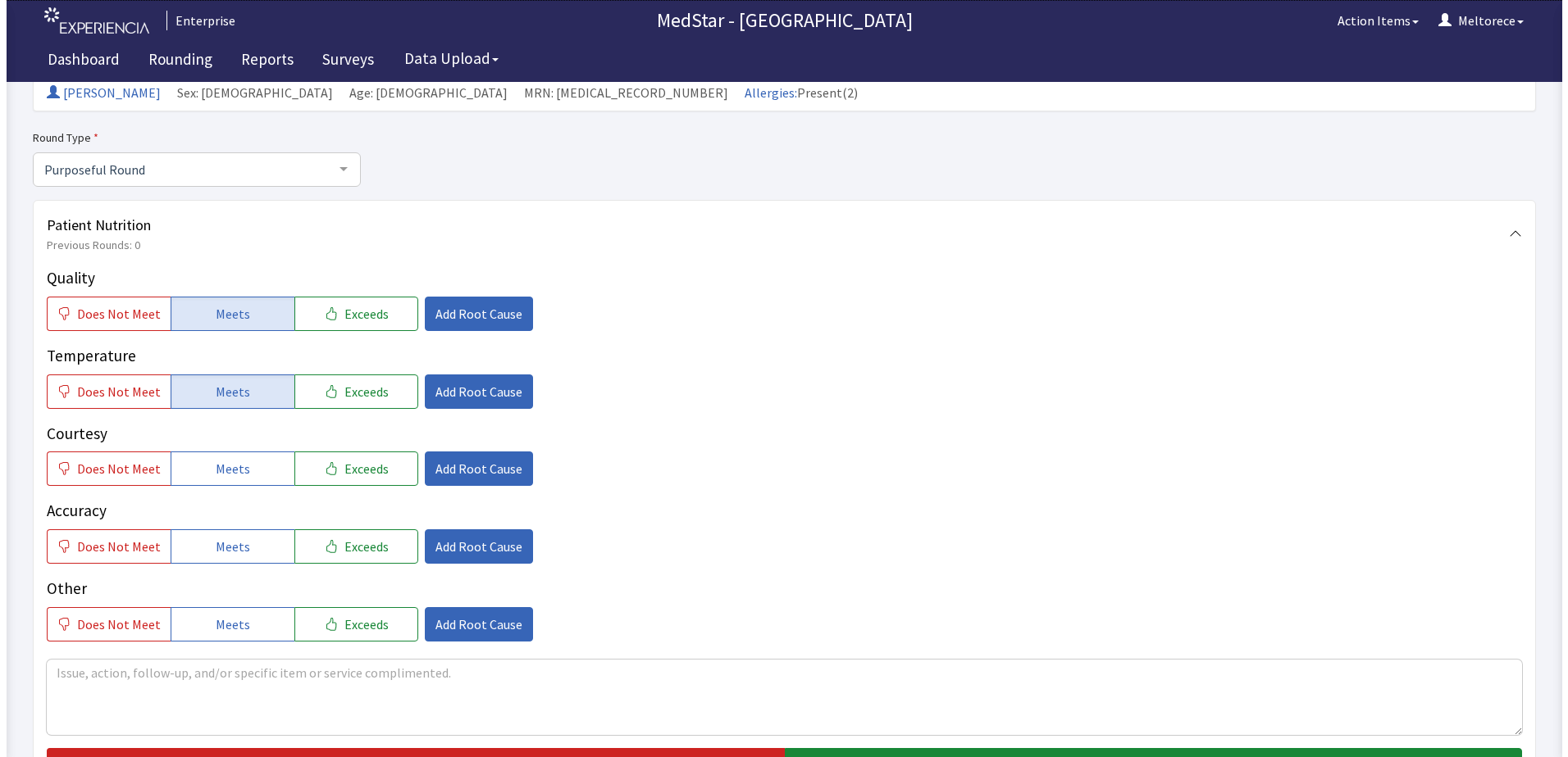
scroll to position [327, 0]
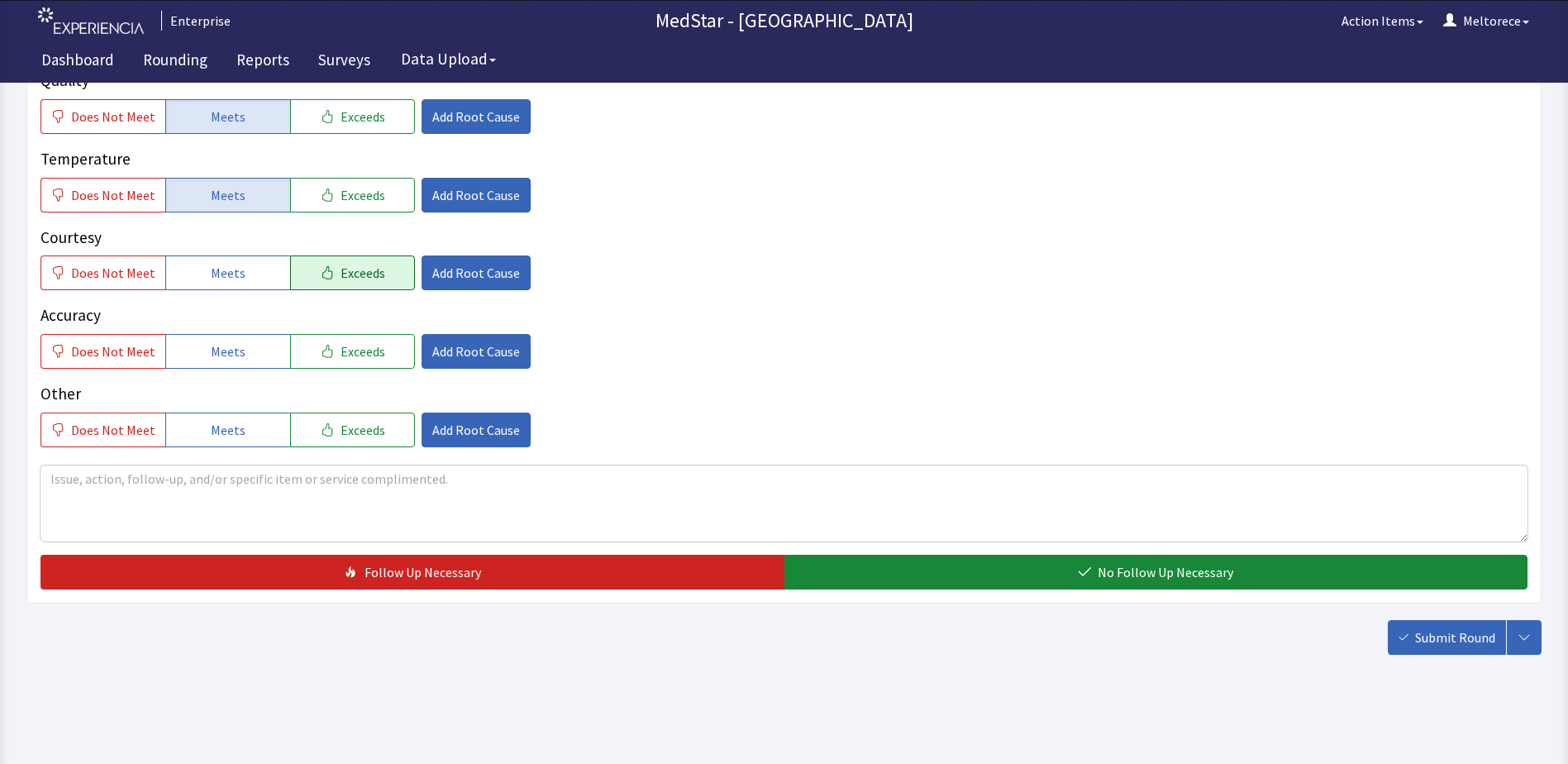
click at [376, 274] on button "Exceeds" at bounding box center [353, 272] width 125 height 34
click at [211, 353] on span "Meets" at bounding box center [227, 351] width 34 height 19
click at [236, 429] on span "Meets" at bounding box center [227, 430] width 34 height 19
click at [323, 482] on textarea at bounding box center [784, 504] width 1487 height 76
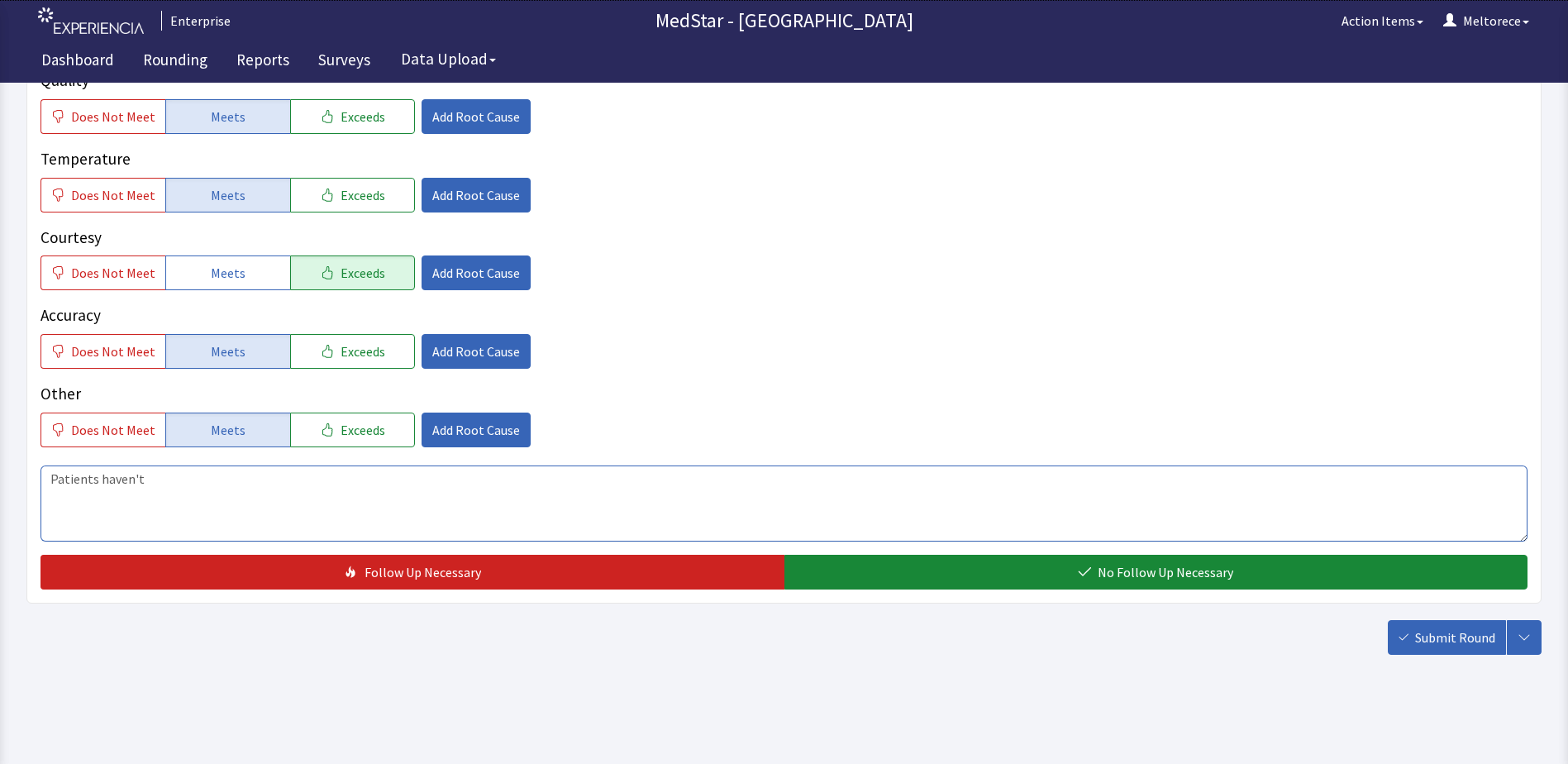
click at [156, 478] on textarea "Patients haven't" at bounding box center [784, 504] width 1487 height 76
click at [99, 482] on textarea "Patients received" at bounding box center [784, 504] width 1487 height 76
click at [193, 474] on textarea "Patients haven't received" at bounding box center [784, 504] width 1487 height 76
click at [546, 480] on textarea "Patients haven't received ensure high protein for breakfast or lunch today. I c…" at bounding box center [784, 504] width 1487 height 76
click at [788, 475] on textarea "Patients haven't received ensure high protein for breakfast or lunch today. I c…" at bounding box center [784, 504] width 1487 height 76
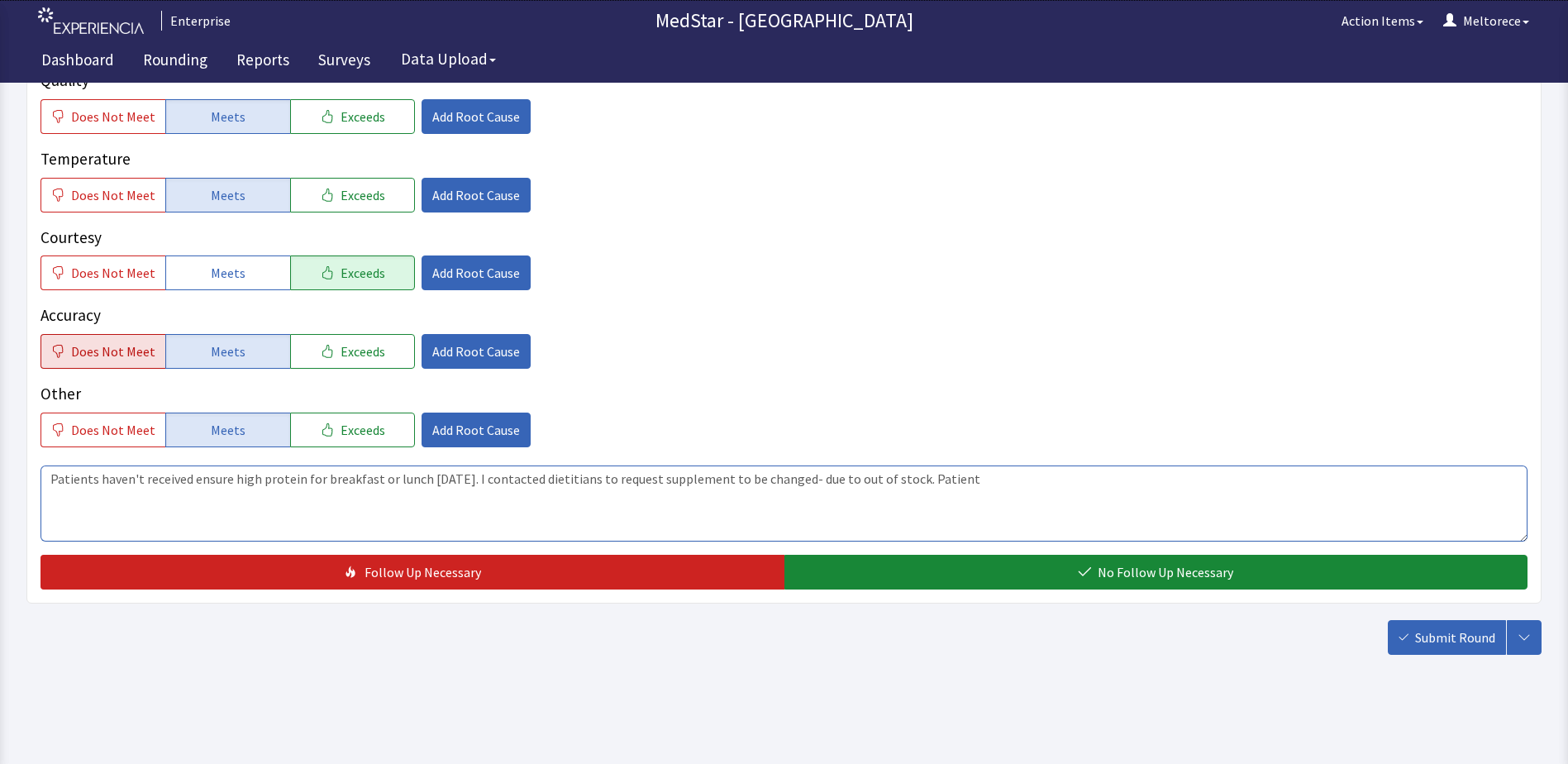
type textarea "Patients haven't received ensure high protein for breakfast or lunch today. I c…"
click at [118, 353] on span "Does Not Meet" at bounding box center [113, 351] width 84 height 19
click at [482, 354] on span "Add Root Cause" at bounding box center [476, 351] width 87 height 19
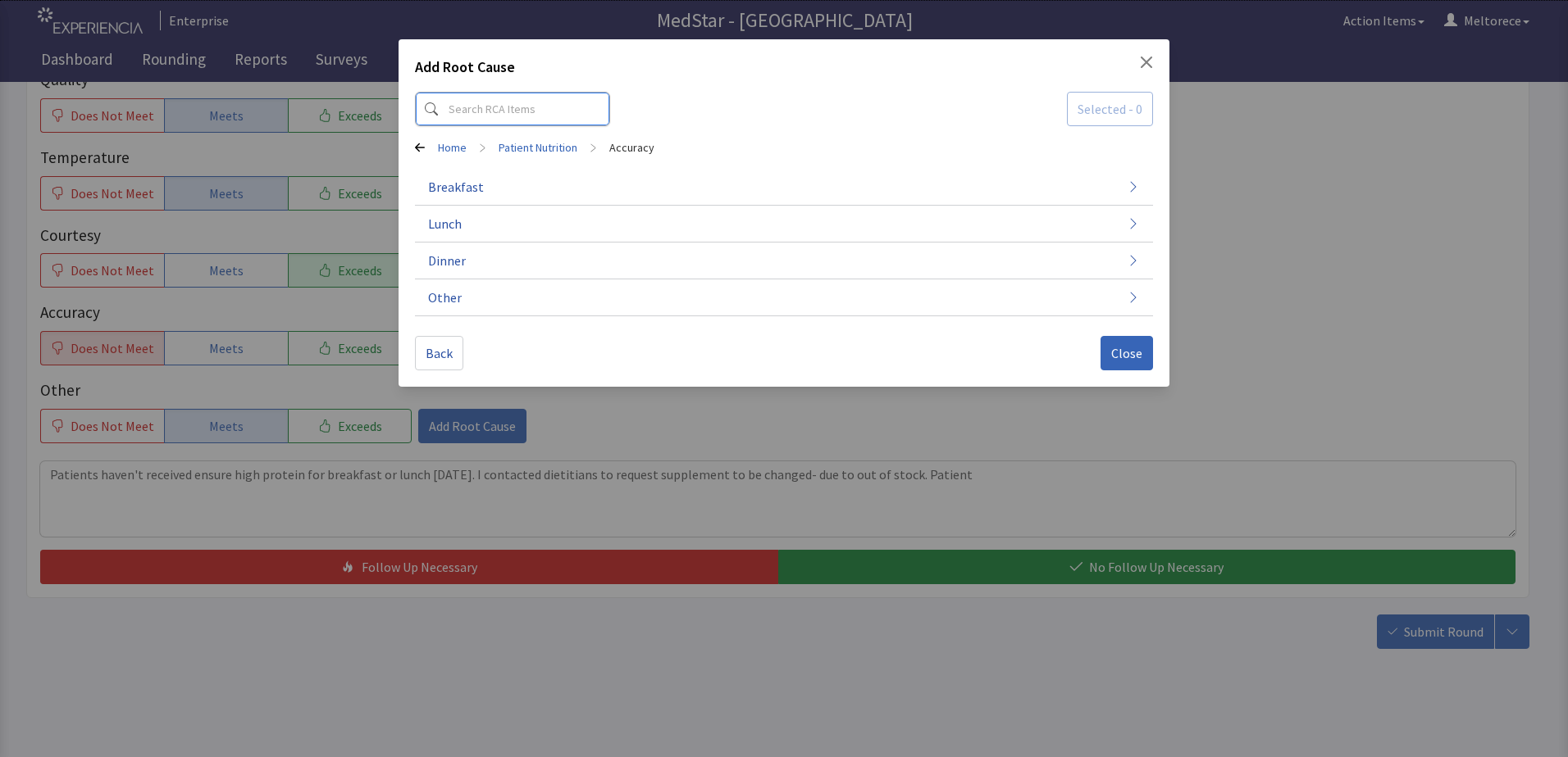
click at [499, 109] on input at bounding box center [513, 109] width 195 height 34
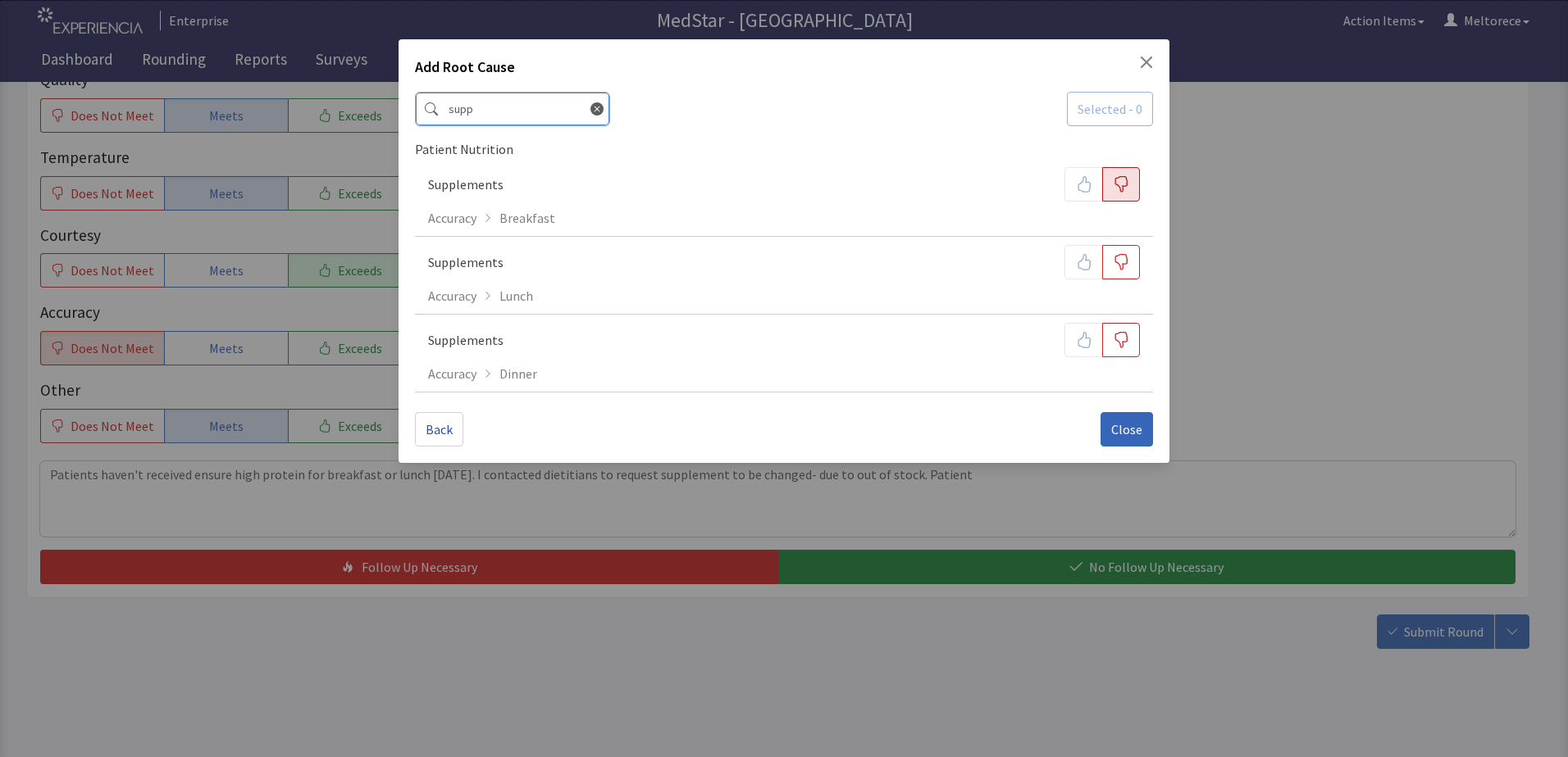
type input "supp"
click at [1124, 180] on icon "button" at bounding box center [1121, 185] width 17 height 17
click at [1136, 431] on span "Close" at bounding box center [1126, 429] width 31 height 19
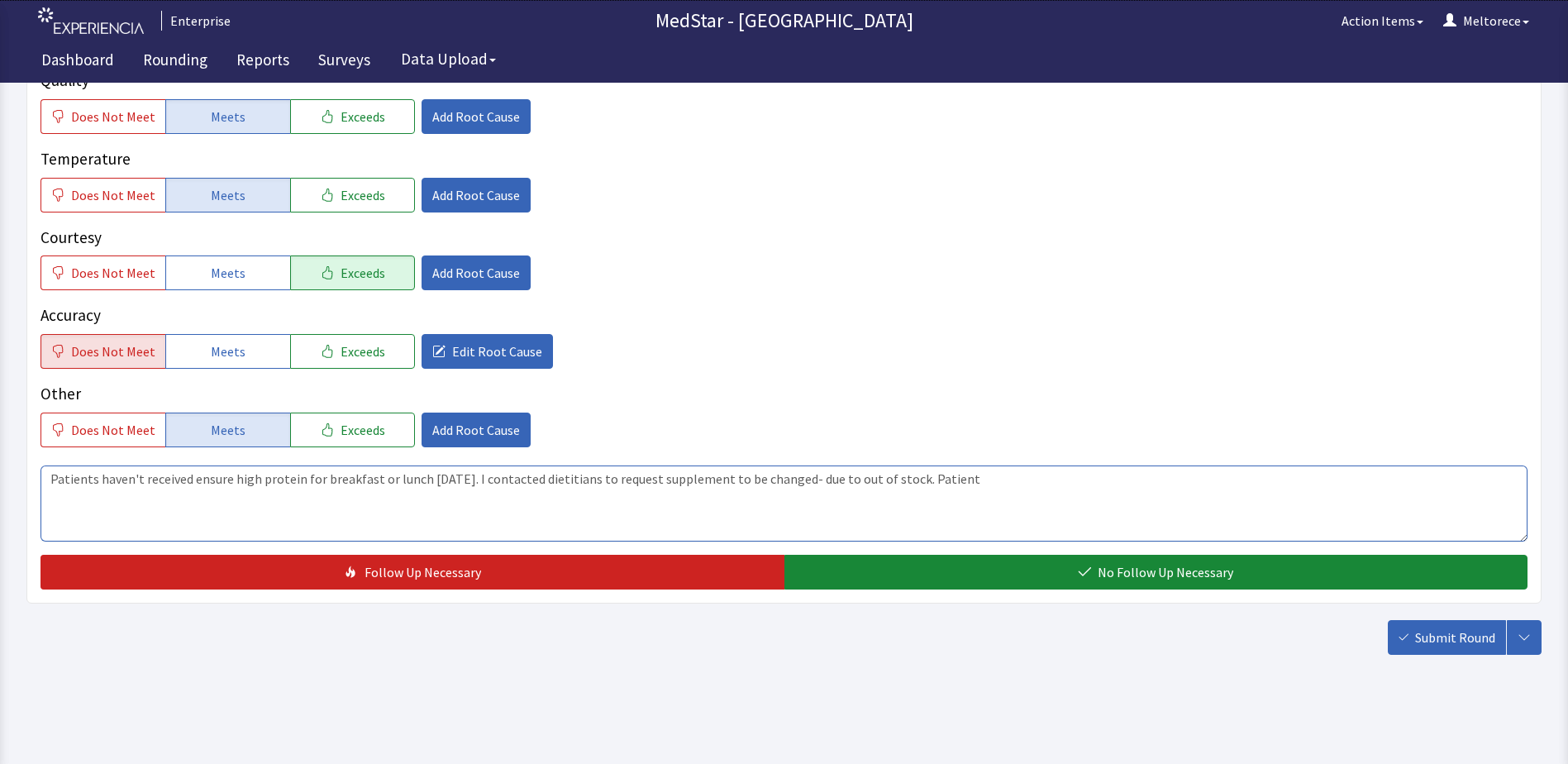
click at [959, 482] on textarea "Patients haven't received ensure high protein for breakfast or lunch today. I c…" at bounding box center [784, 504] width 1487 height 76
type textarea "Patients haven't received ensure high protein for breakfast or lunch today. I c…"
click at [462, 198] on span "Add Root Cause" at bounding box center [476, 195] width 87 height 19
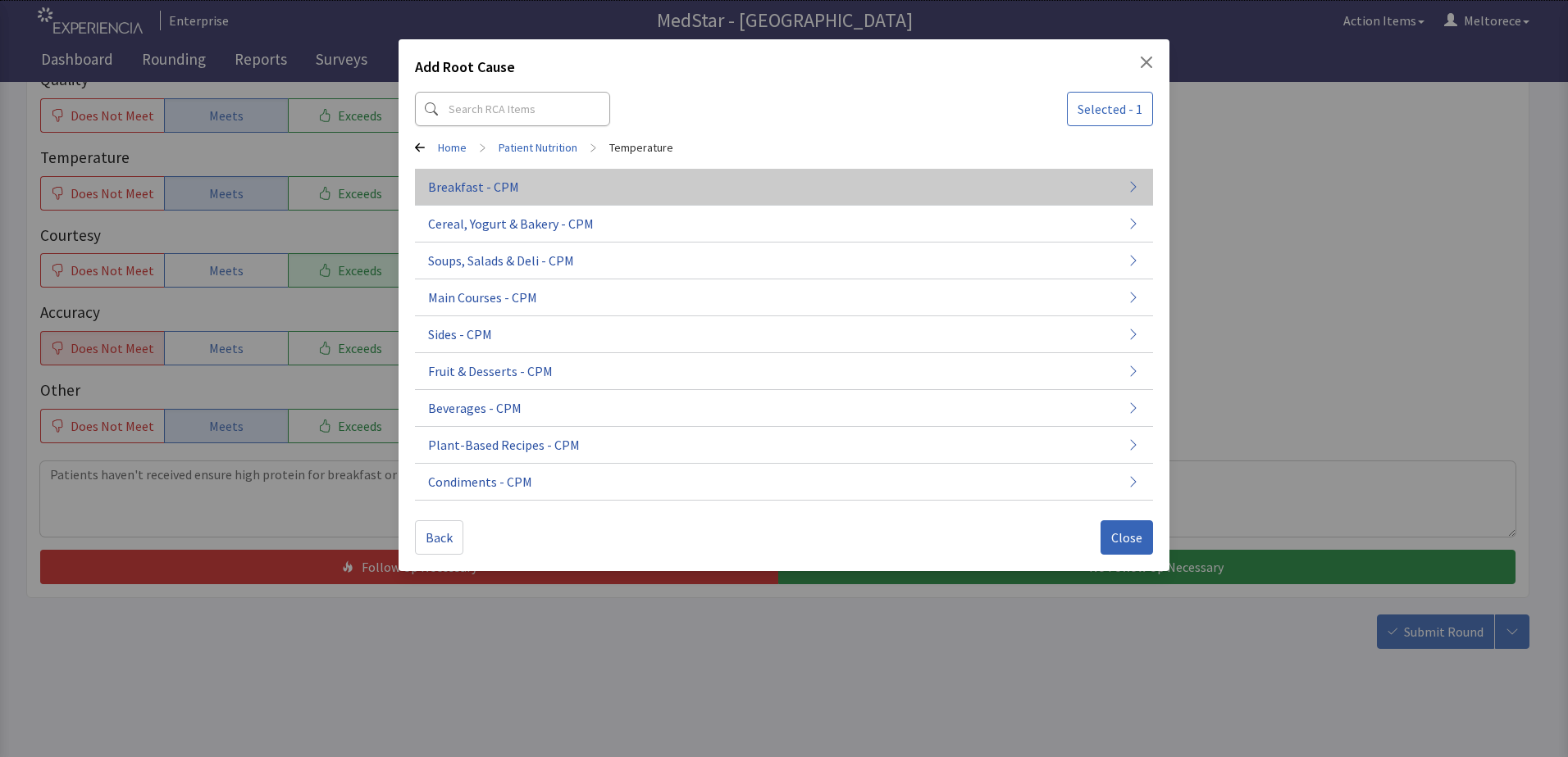
click at [524, 186] on button "Breakfast - CPM" at bounding box center [784, 188] width 738 height 37
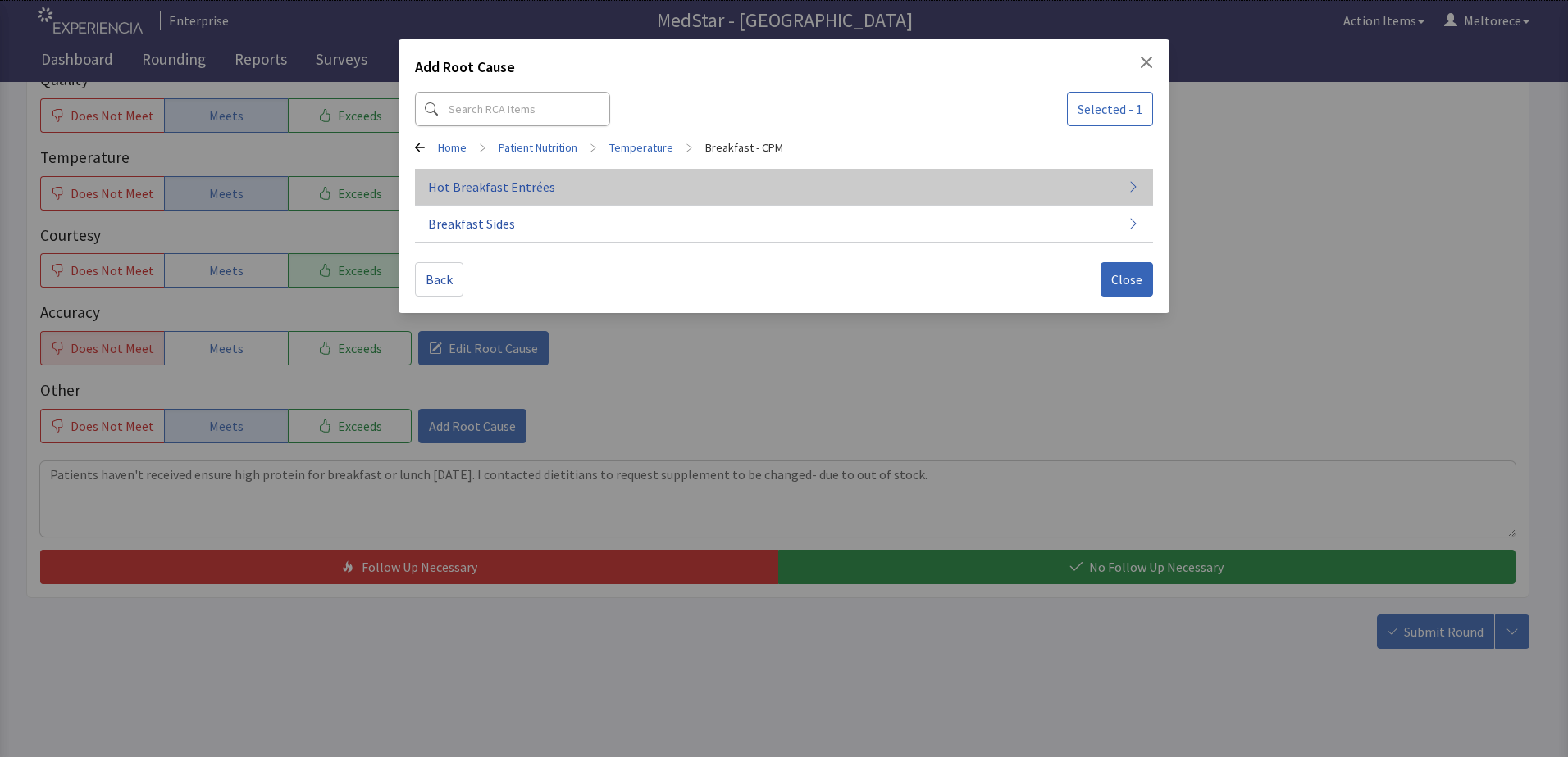
click at [530, 190] on span "Hot Breakfast Entrées" at bounding box center [491, 186] width 127 height 19
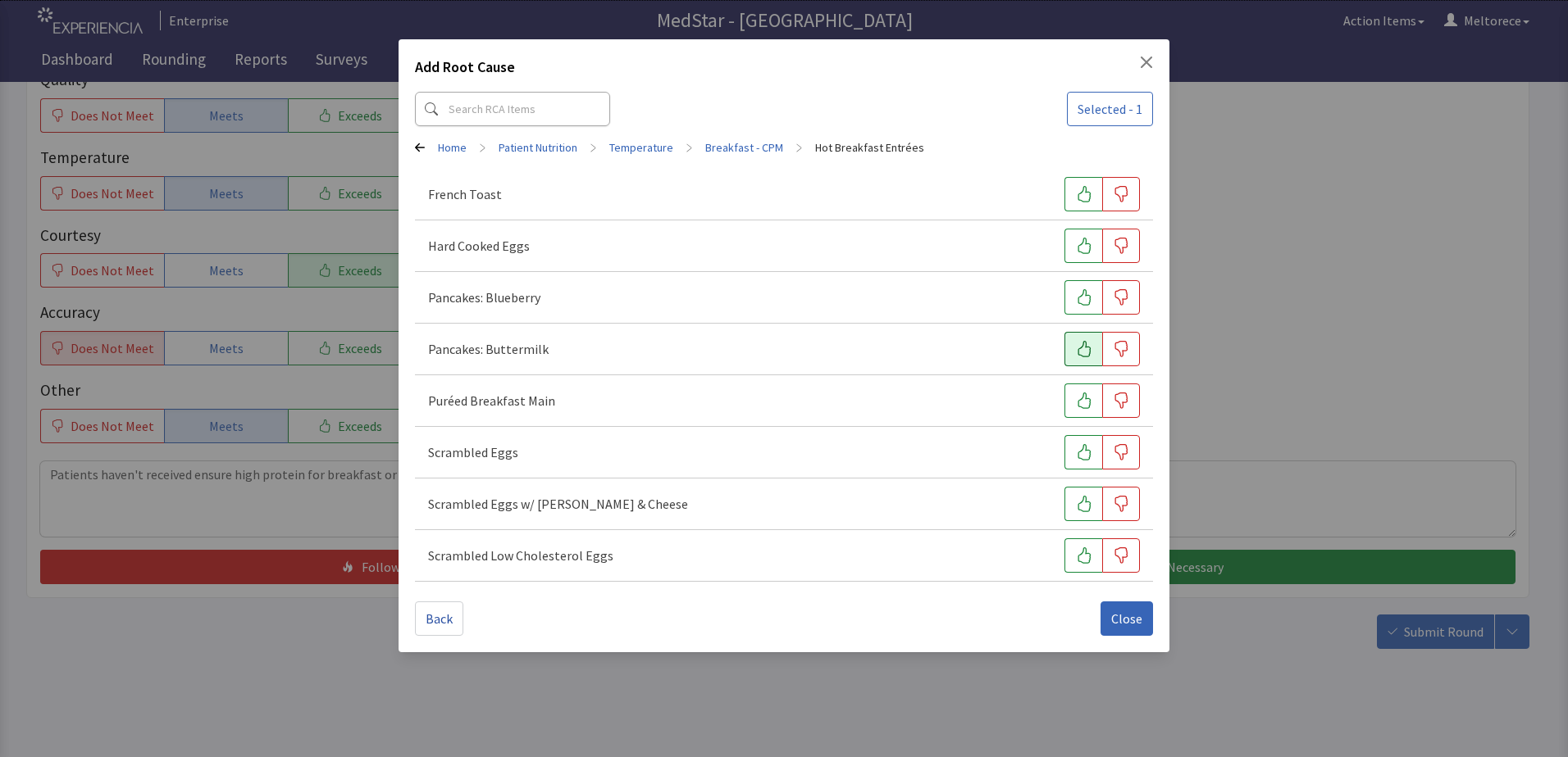
click at [1086, 346] on icon "button" at bounding box center [1084, 350] width 13 height 17
click at [1117, 628] on span "Close" at bounding box center [1126, 618] width 31 height 19
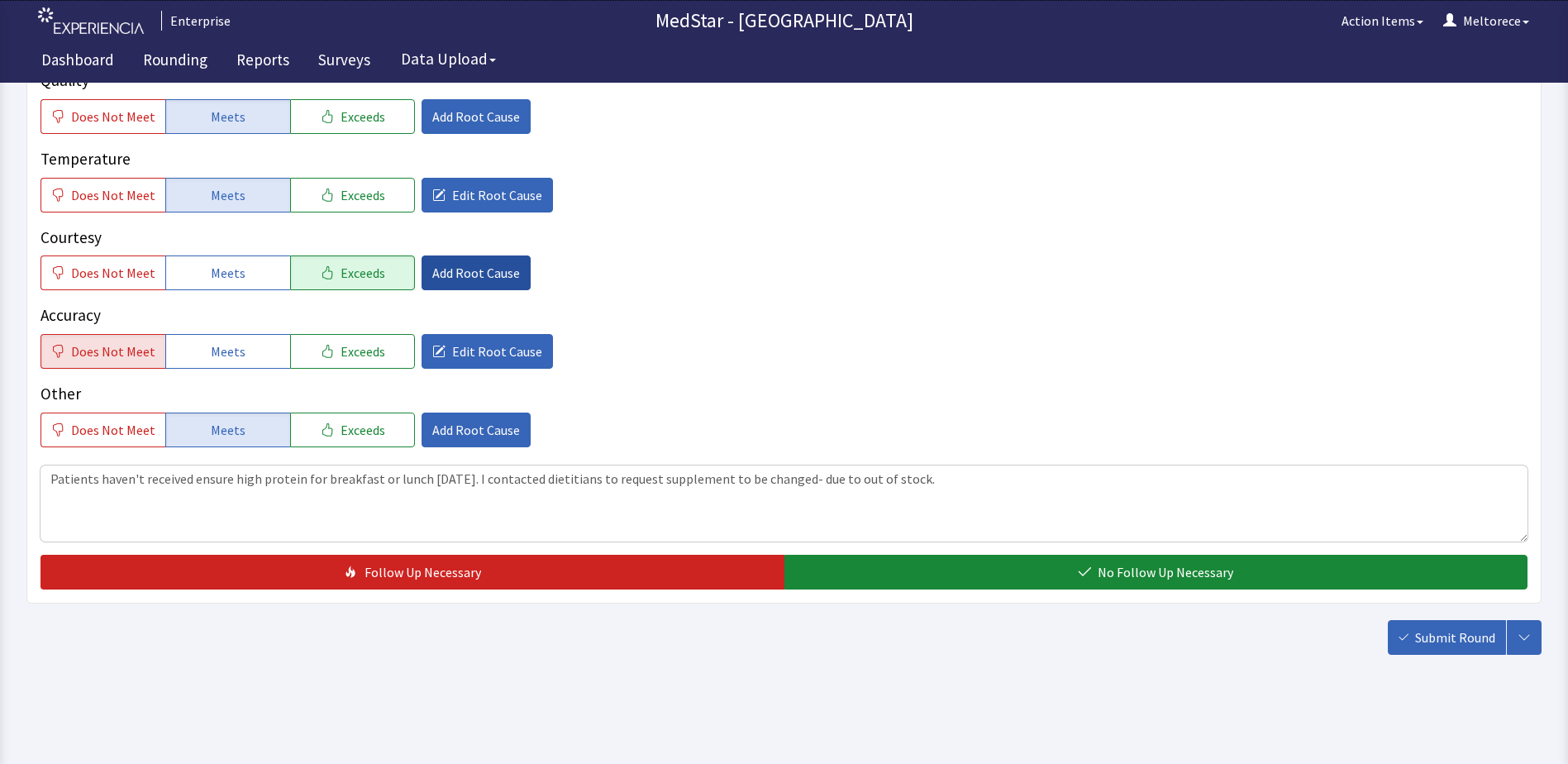
click at [482, 266] on span "Add Root Cause" at bounding box center [476, 272] width 87 height 19
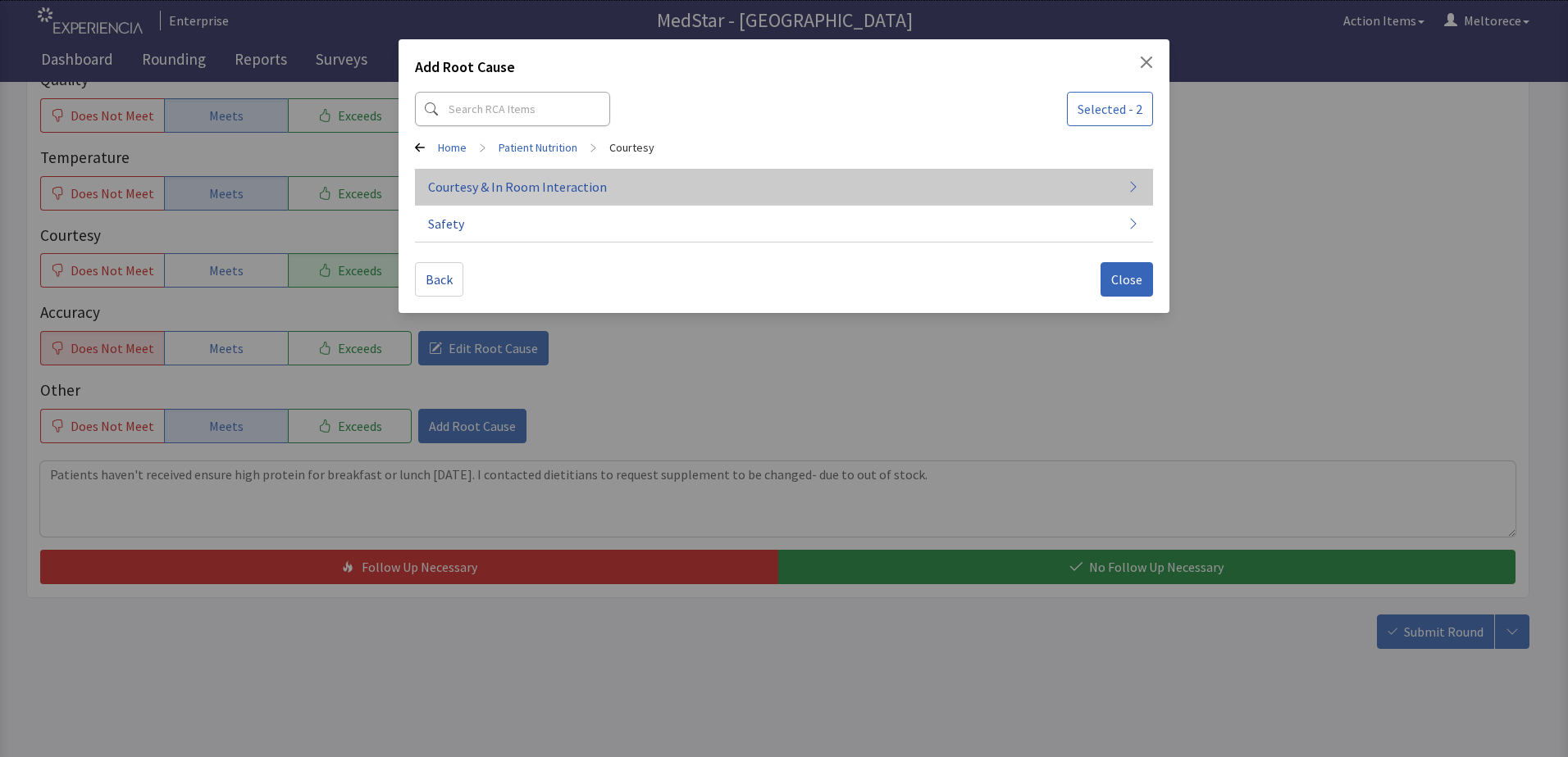
click at [524, 183] on span "Courtesy & In Room Interaction" at bounding box center [517, 186] width 179 height 19
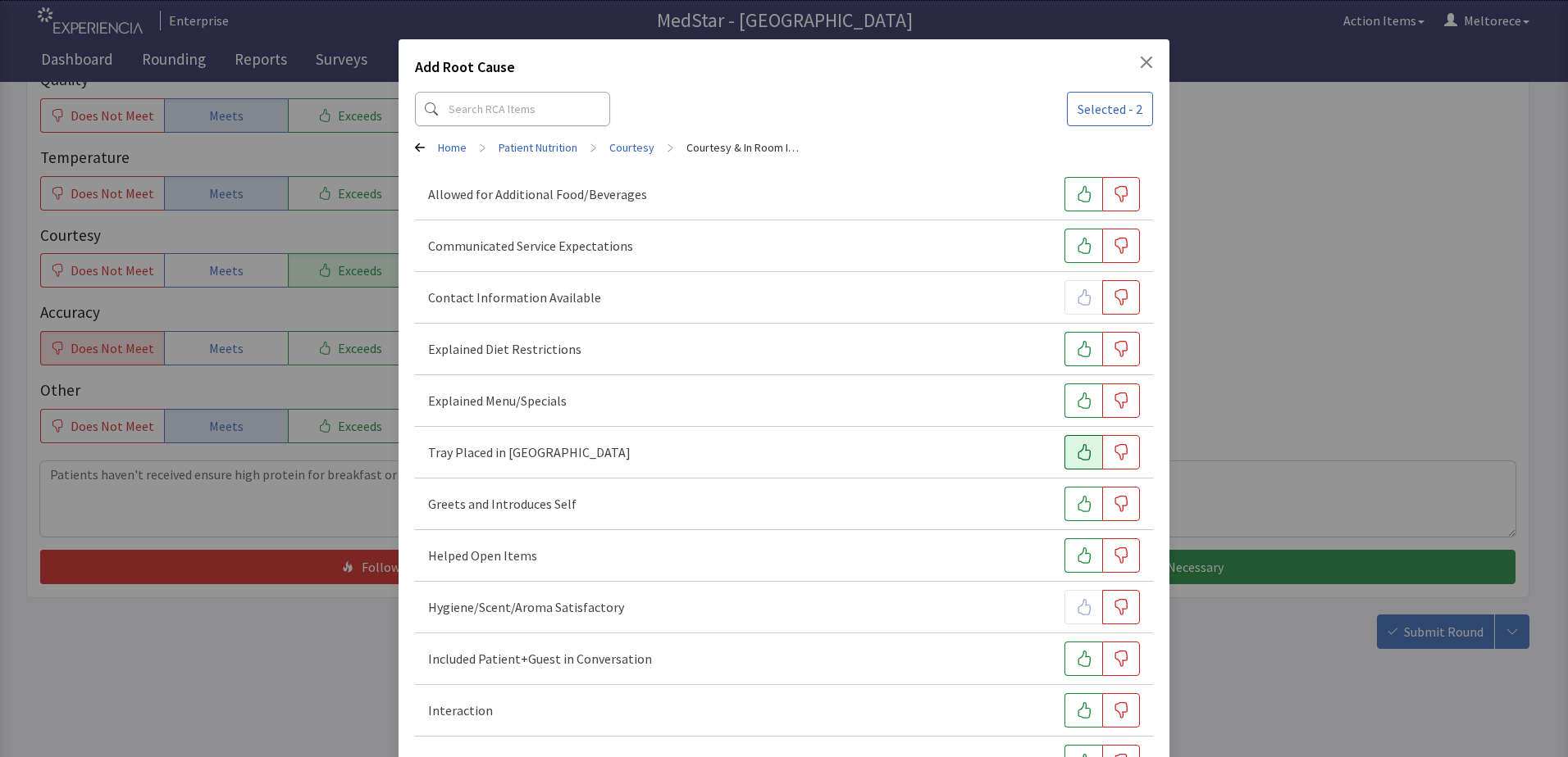
click at [1066, 443] on button "button" at bounding box center [1083, 452] width 38 height 34
click at [1076, 504] on icon "button" at bounding box center [1084, 504] width 17 height 17
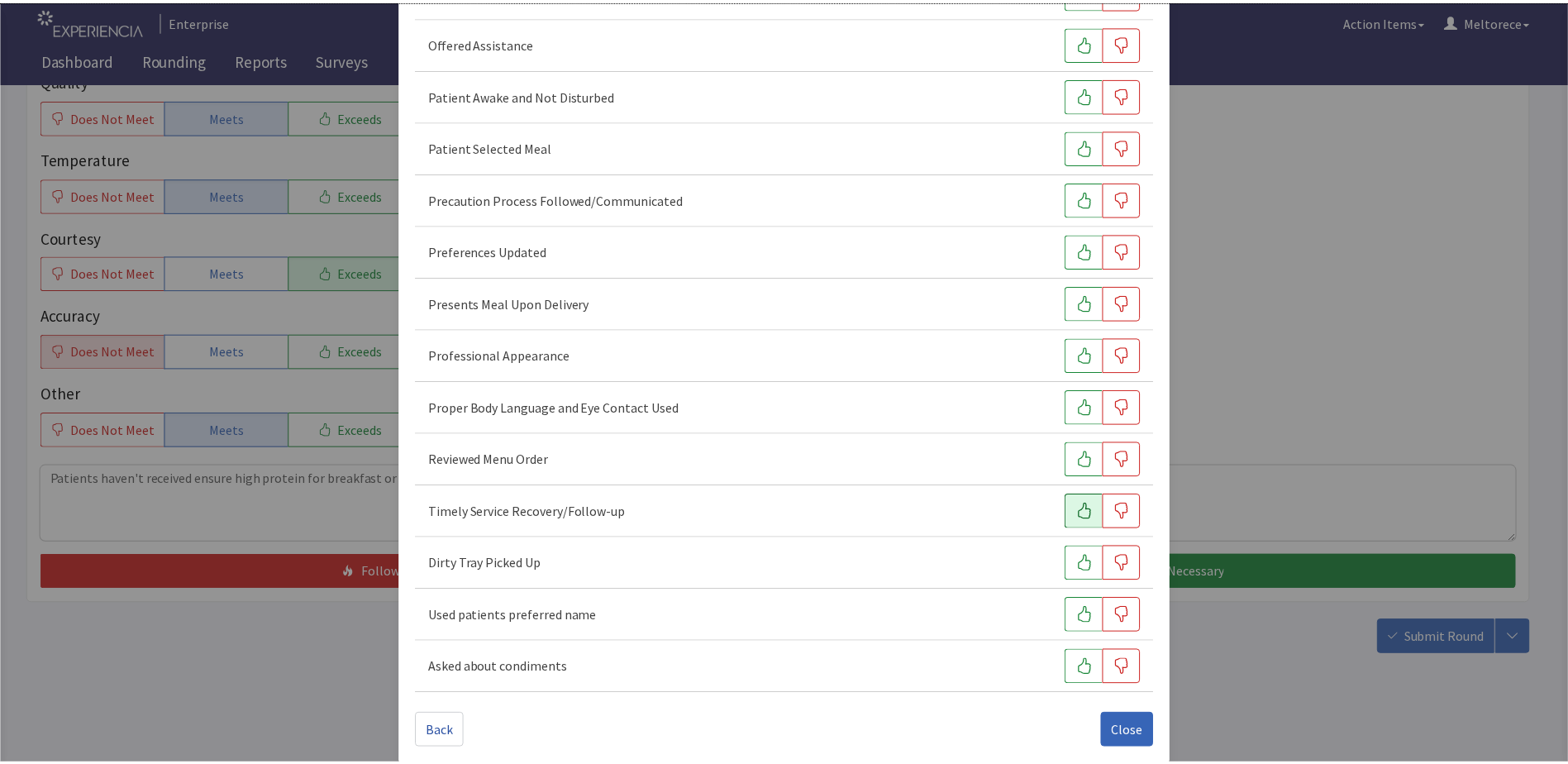
scroll to position [1002, 0]
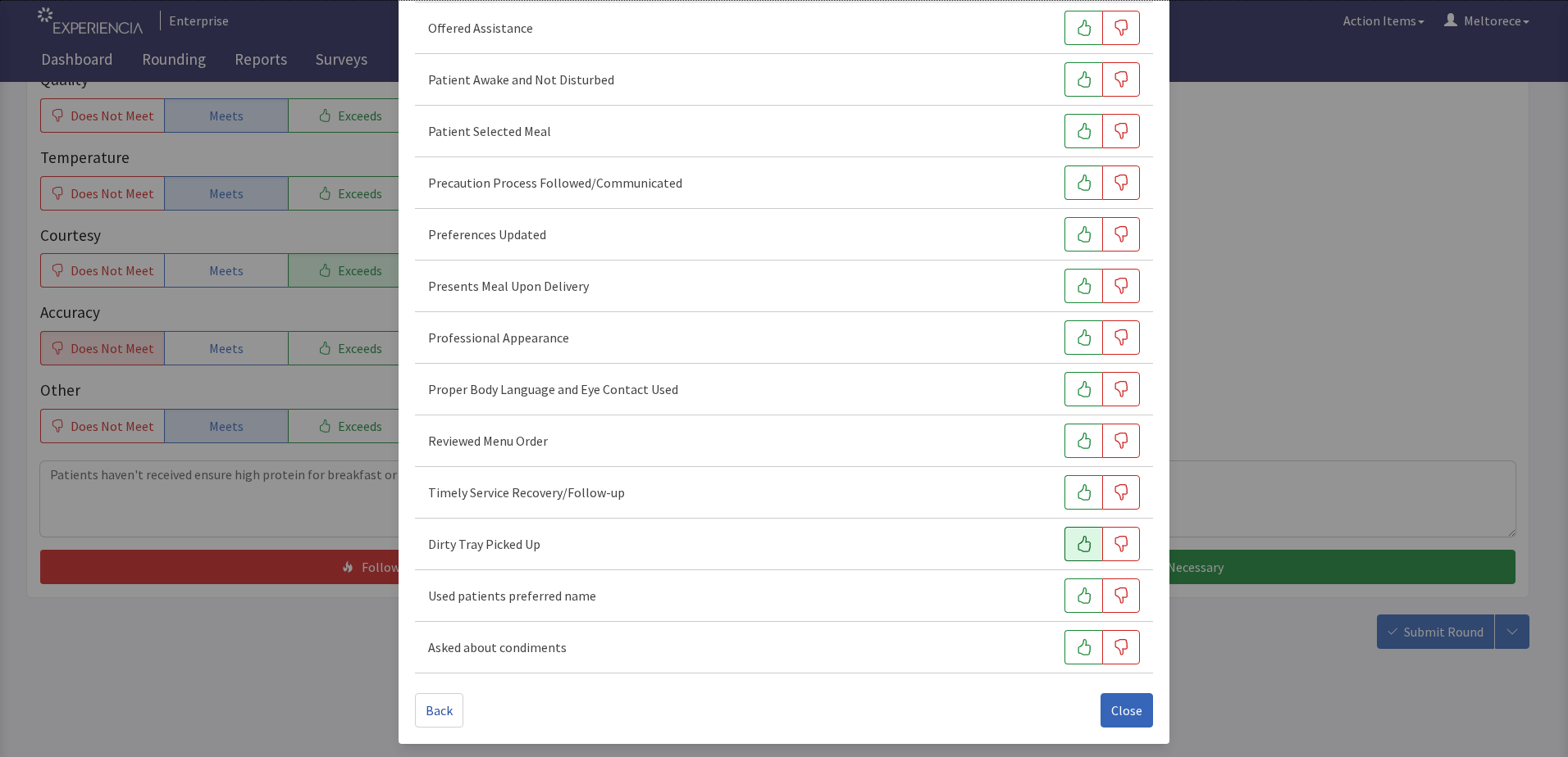
click at [1076, 544] on icon "button" at bounding box center [1084, 545] width 17 height 17
click at [1111, 719] on span "Close" at bounding box center [1126, 710] width 31 height 19
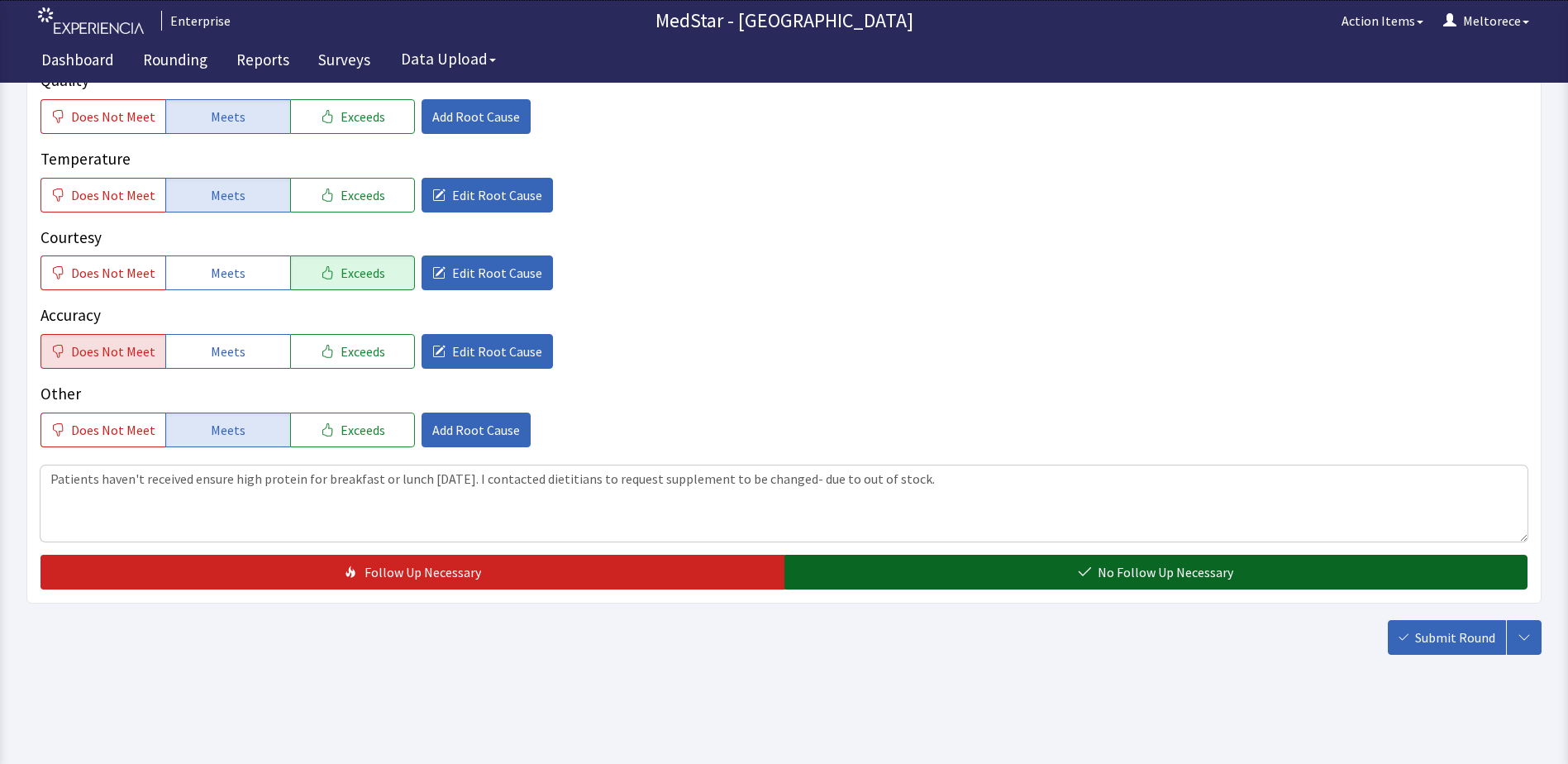
click at [1136, 576] on span "No Follow Up Necessary" at bounding box center [1165, 572] width 135 height 19
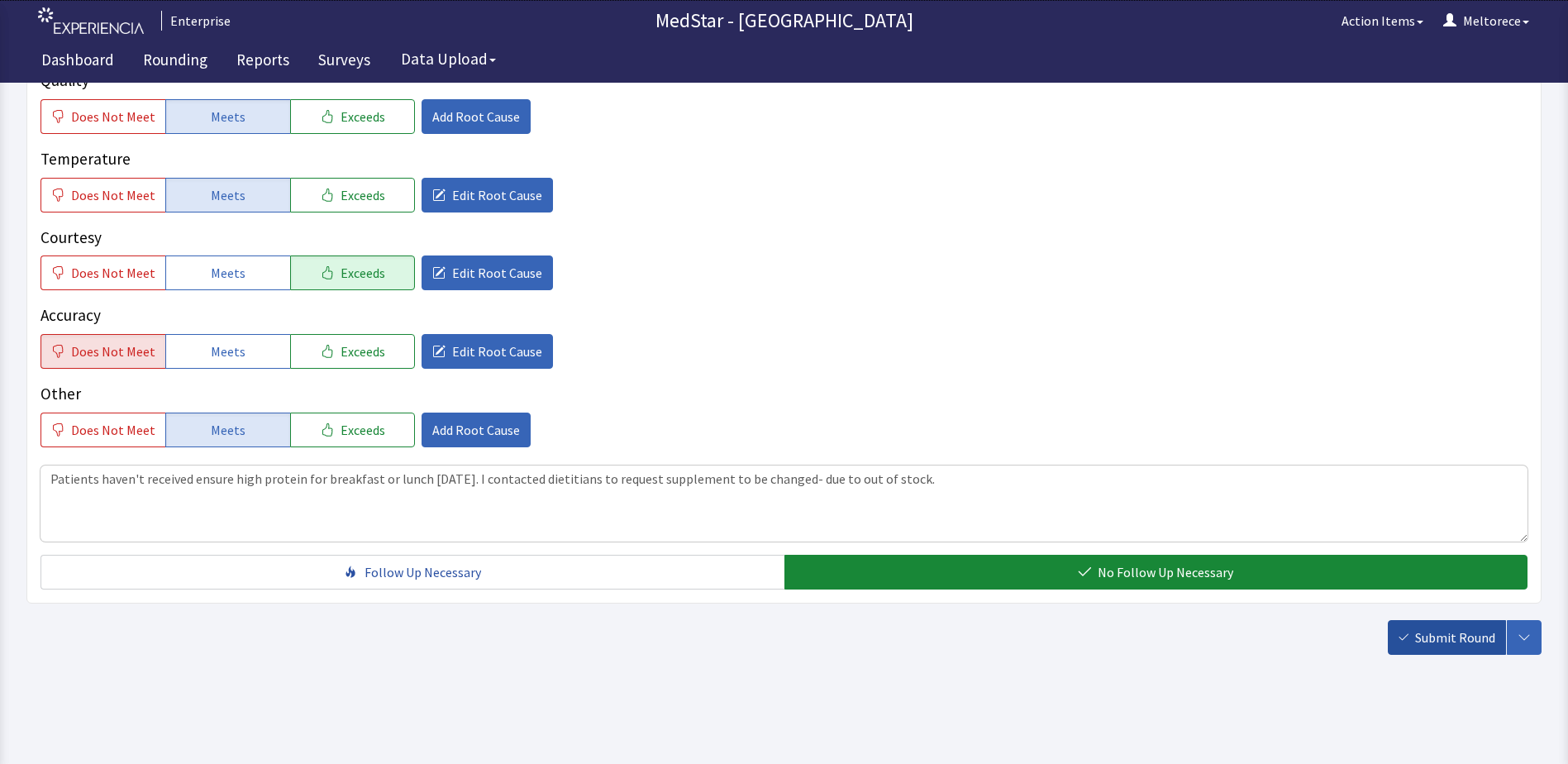
click at [1453, 643] on span "Submit Round" at bounding box center [1455, 637] width 80 height 19
